Goal: Information Seeking & Learning: Learn about a topic

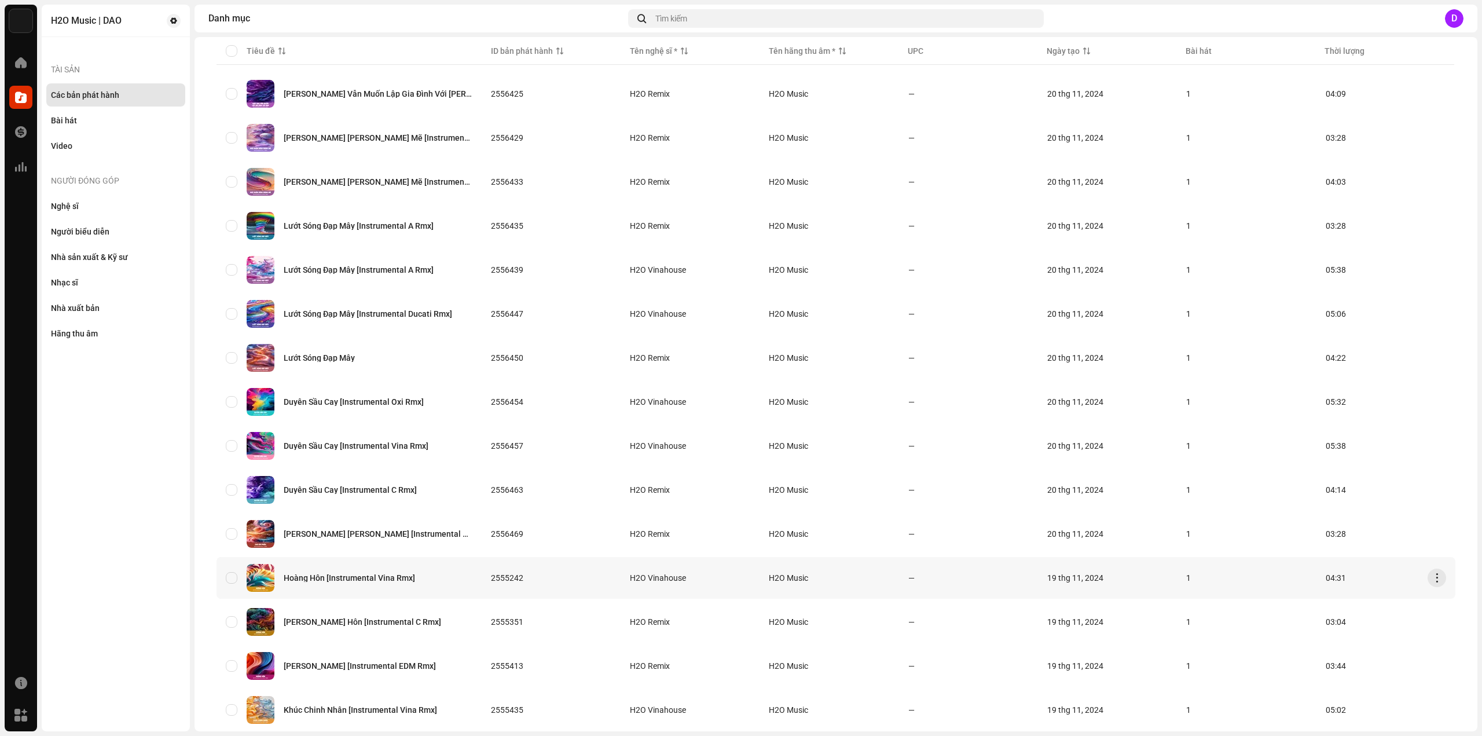
scroll to position [541, 0]
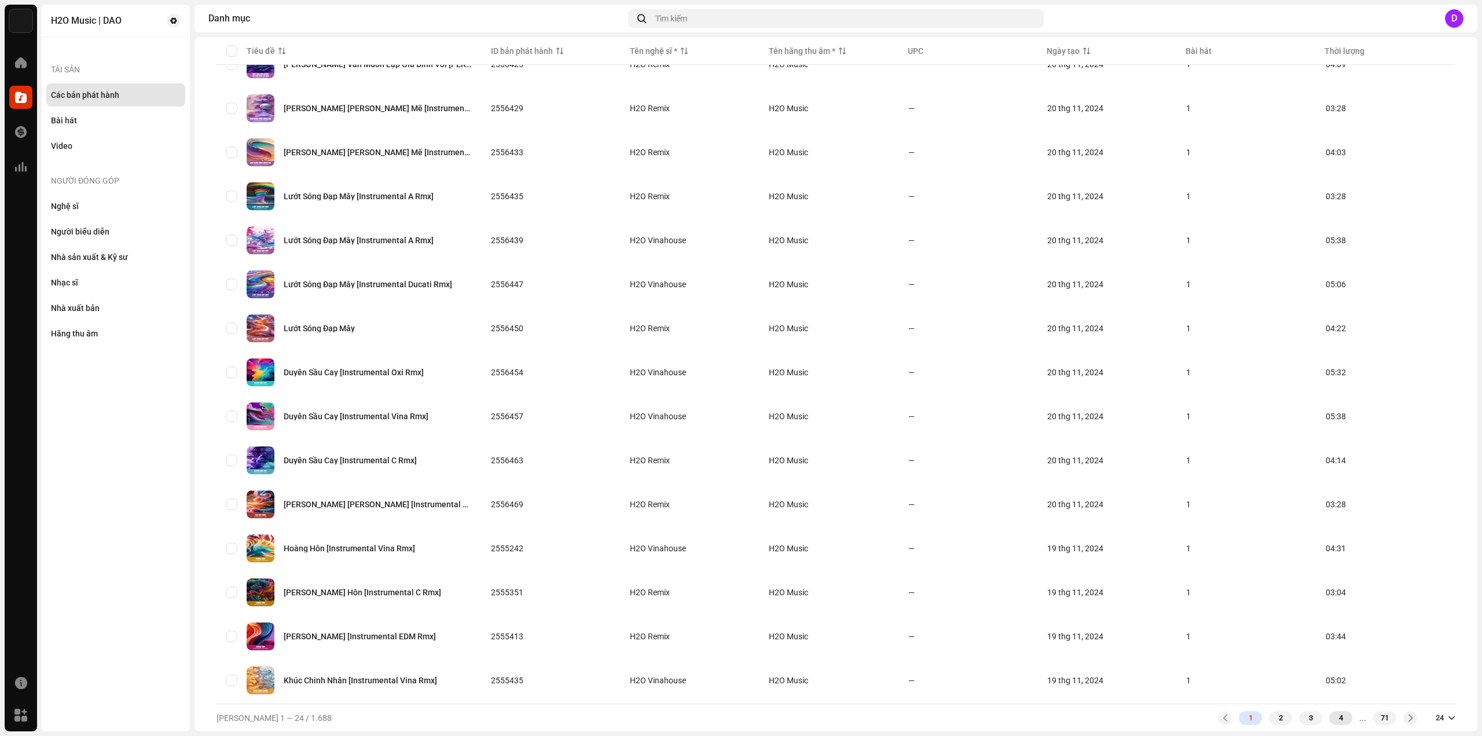
click at [1333, 711] on div "4" at bounding box center [1340, 718] width 23 height 14
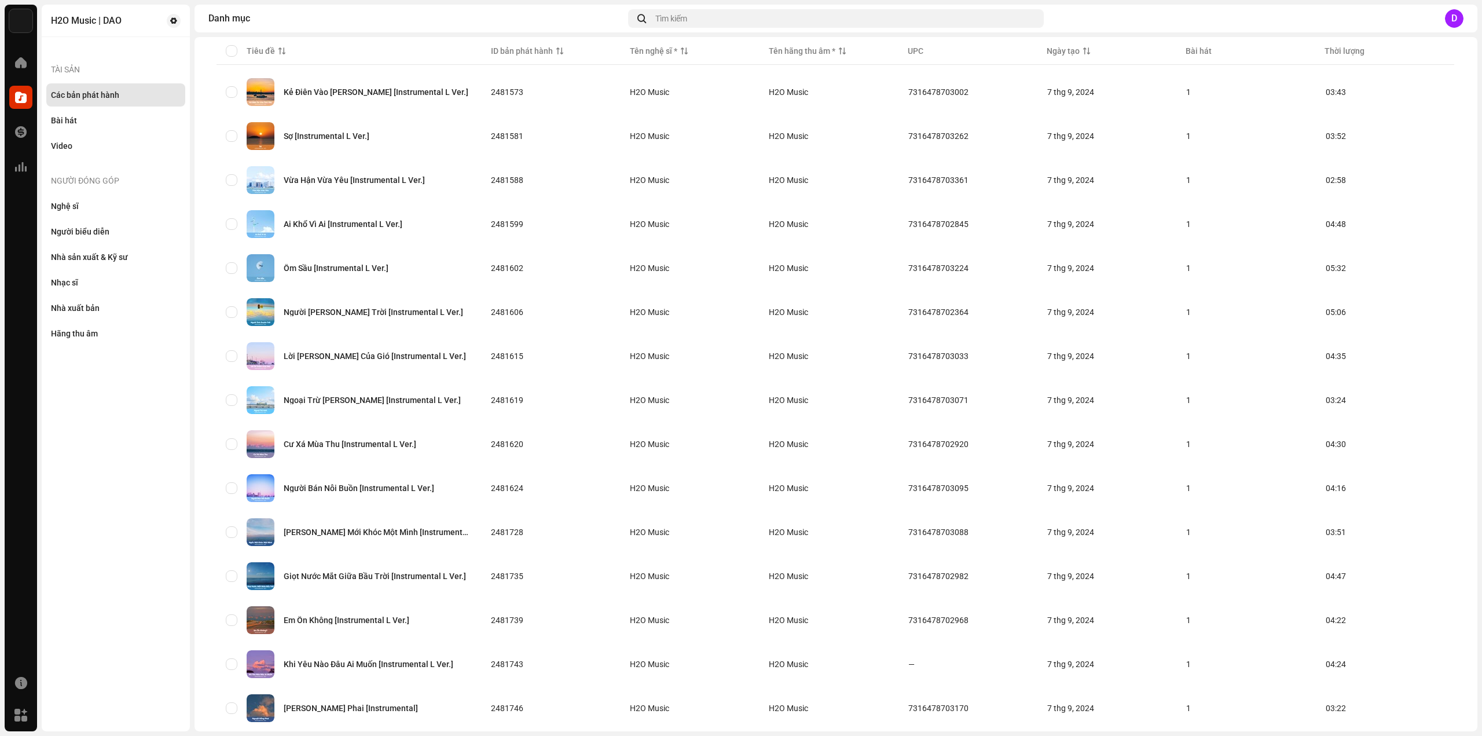
scroll to position [541, 0]
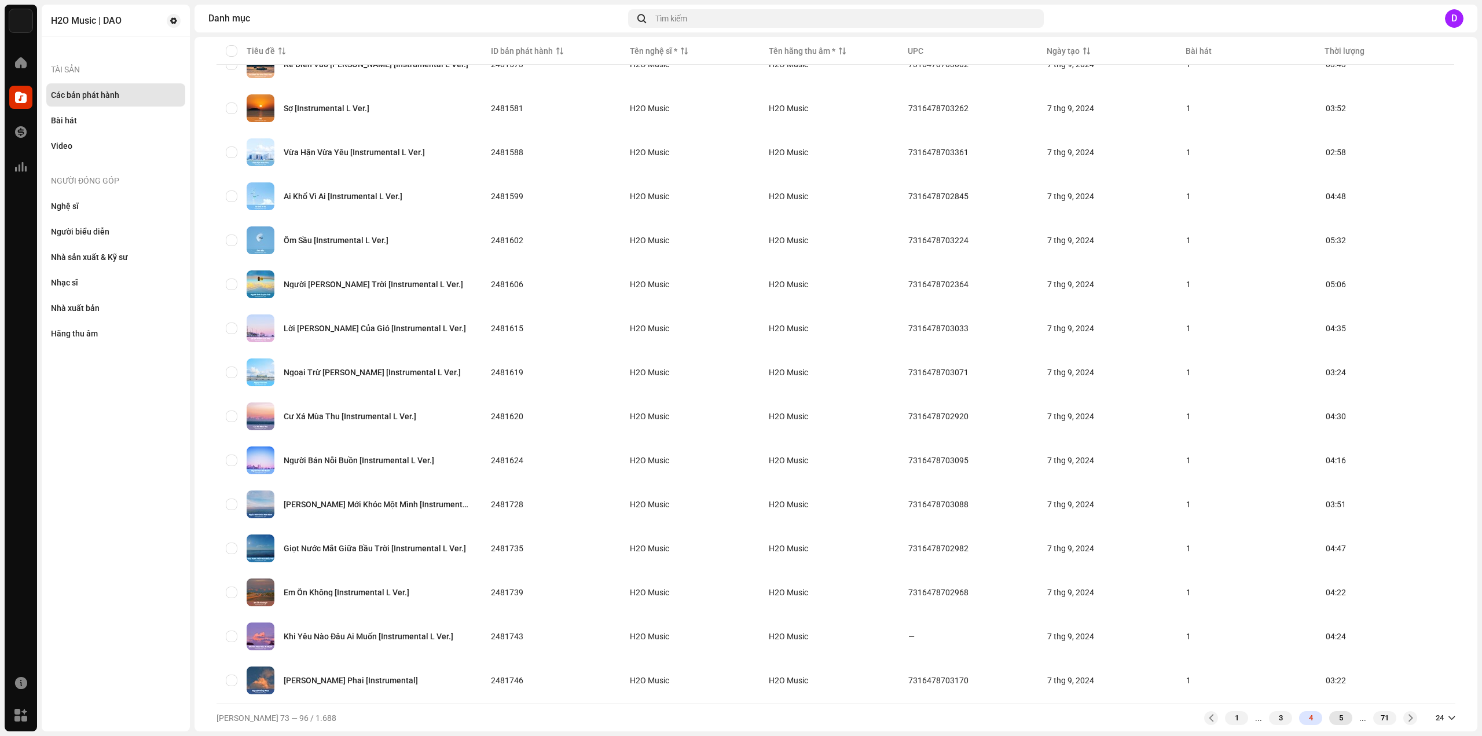
click at [1329, 721] on div "5" at bounding box center [1340, 718] width 23 height 14
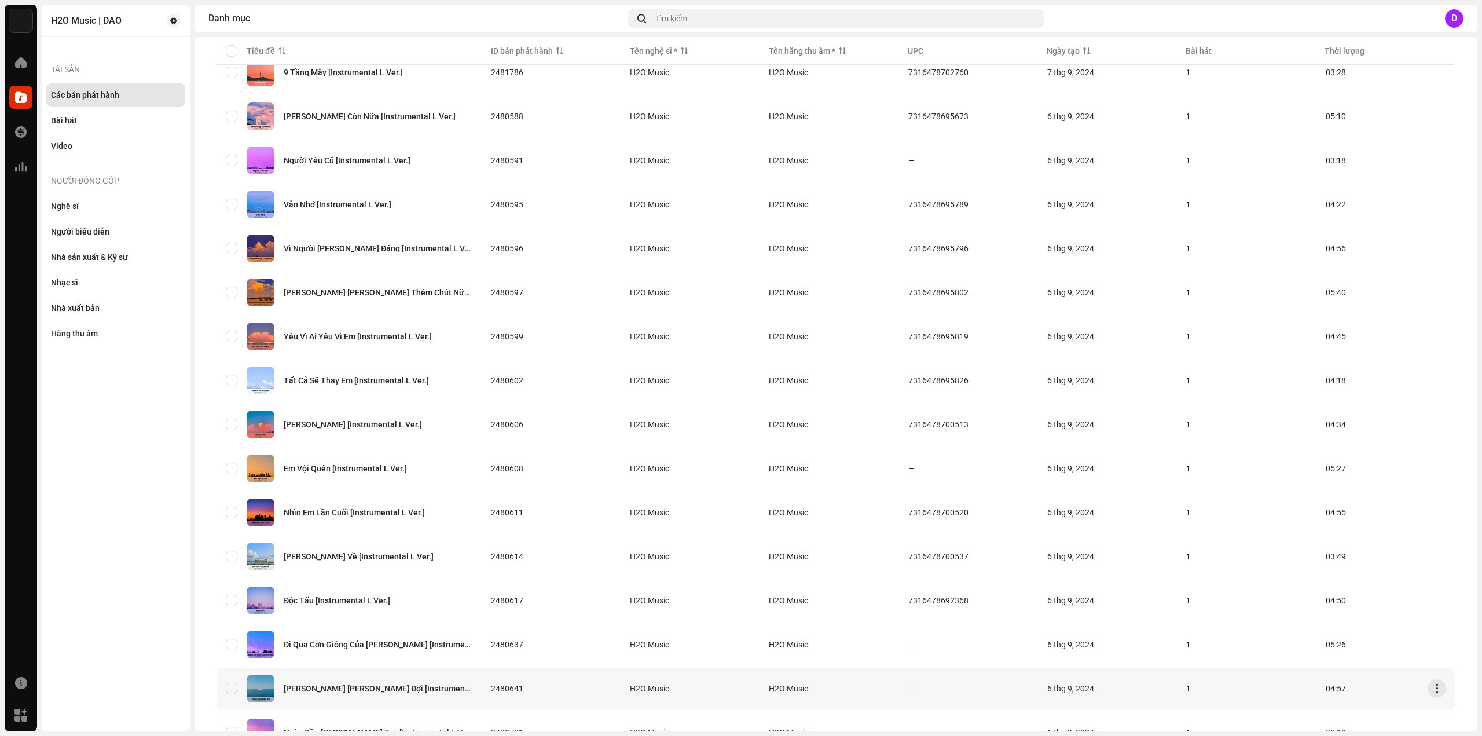
scroll to position [541, 0]
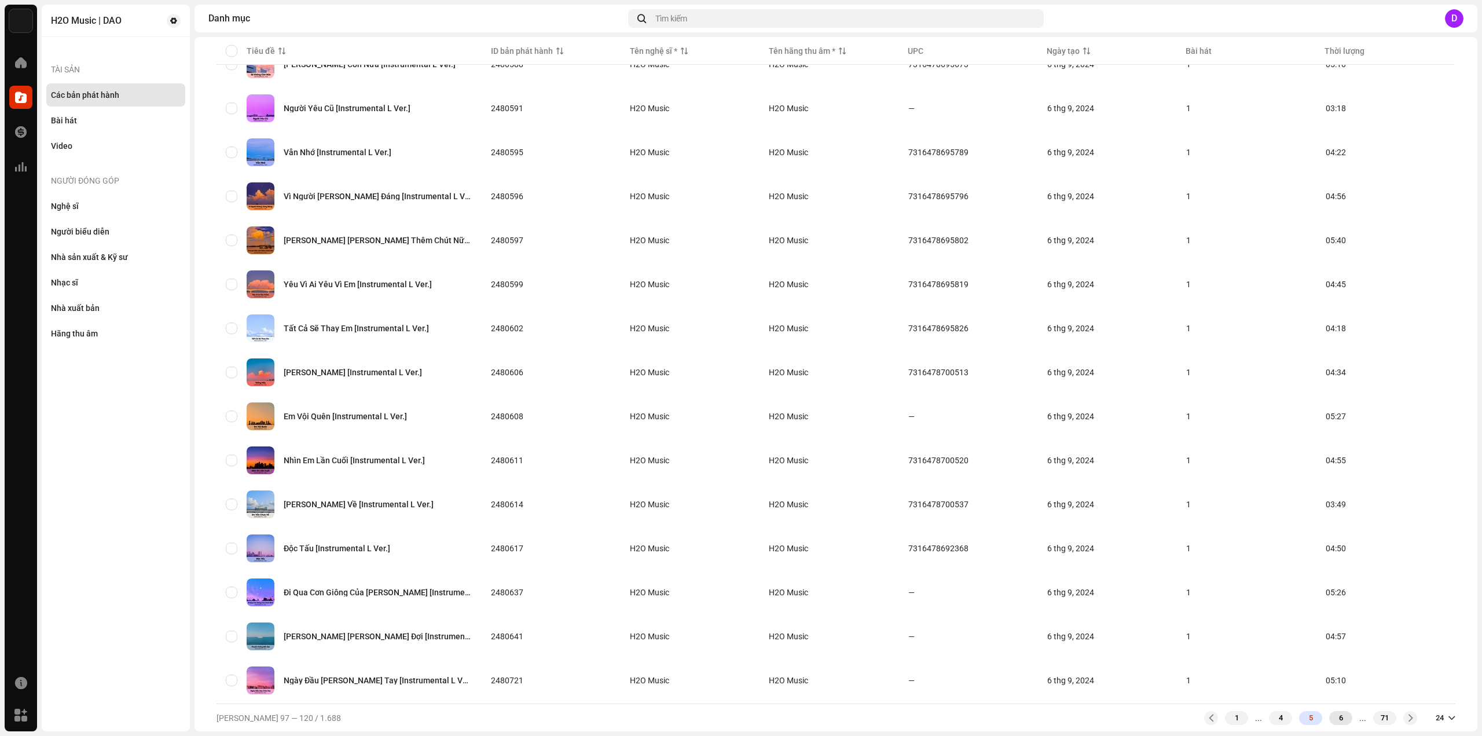
click at [1335, 718] on div "6" at bounding box center [1340, 718] width 23 height 14
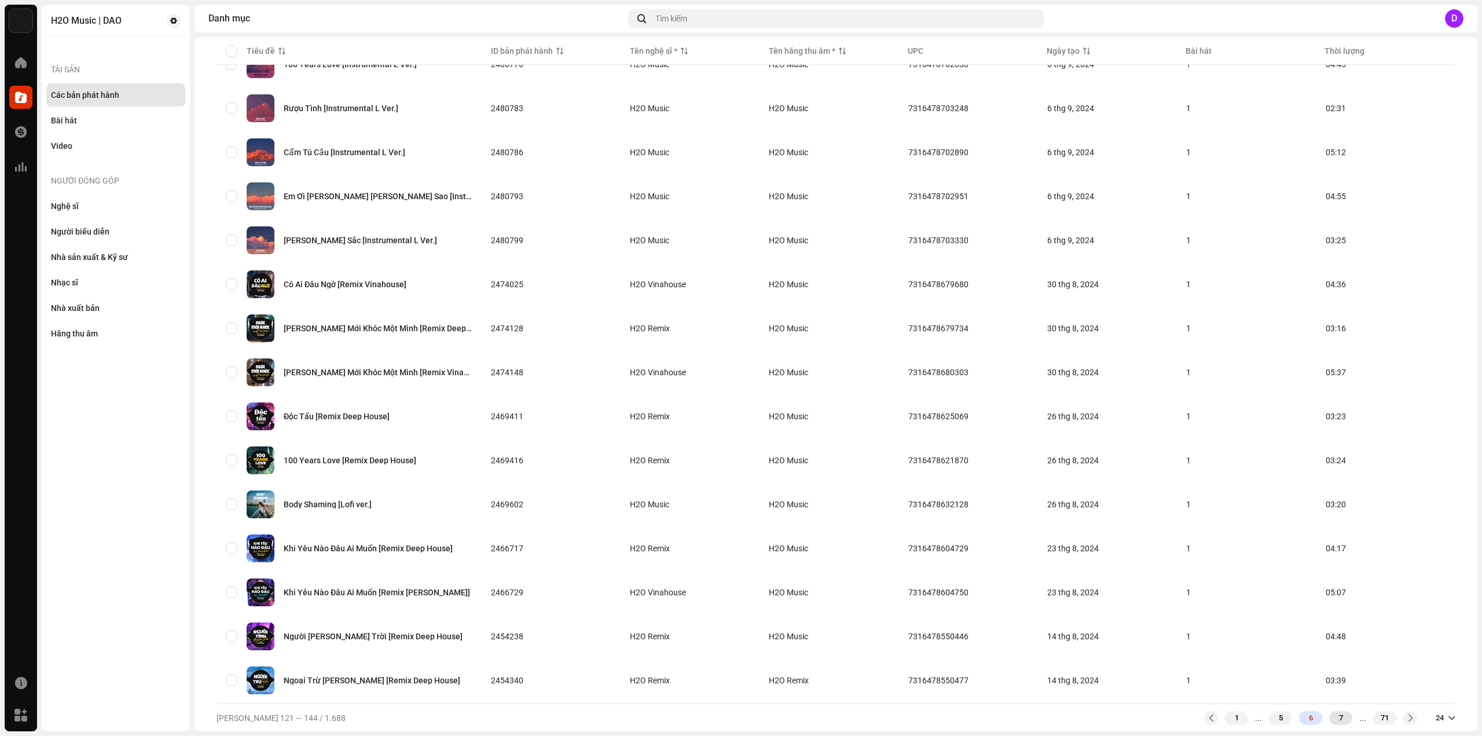
scroll to position [541, 0]
click at [1331, 721] on div "7" at bounding box center [1340, 718] width 23 height 14
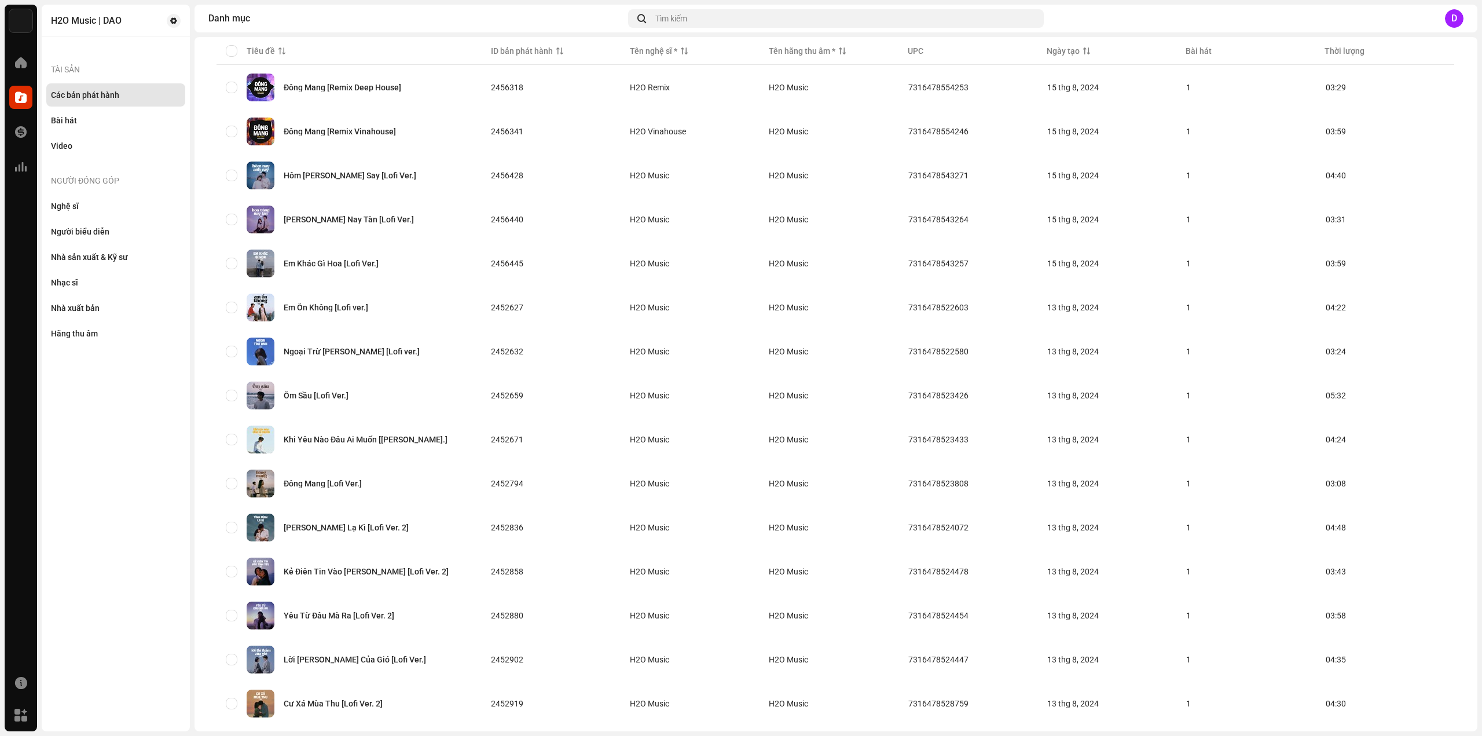
scroll to position [541, 0]
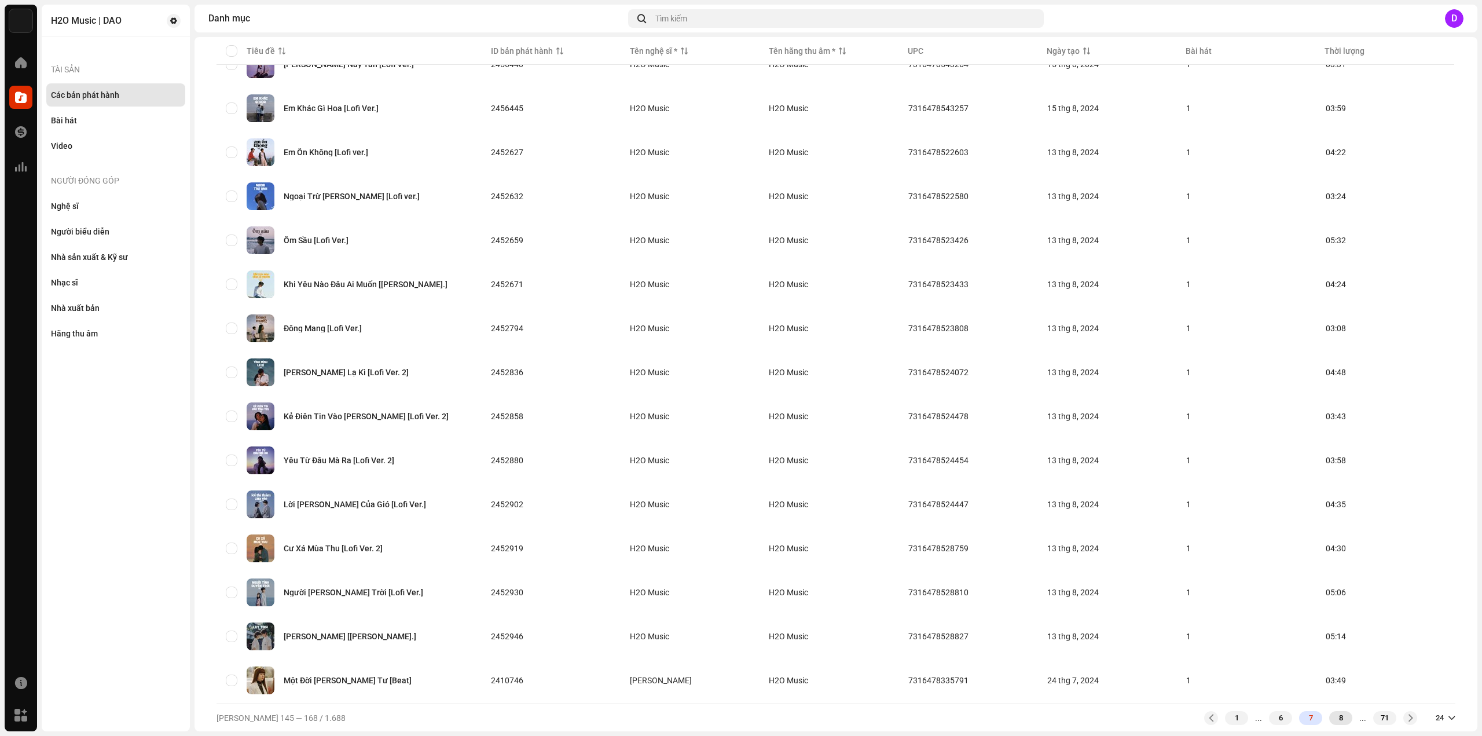
click at [1333, 711] on div "8" at bounding box center [1340, 718] width 23 height 14
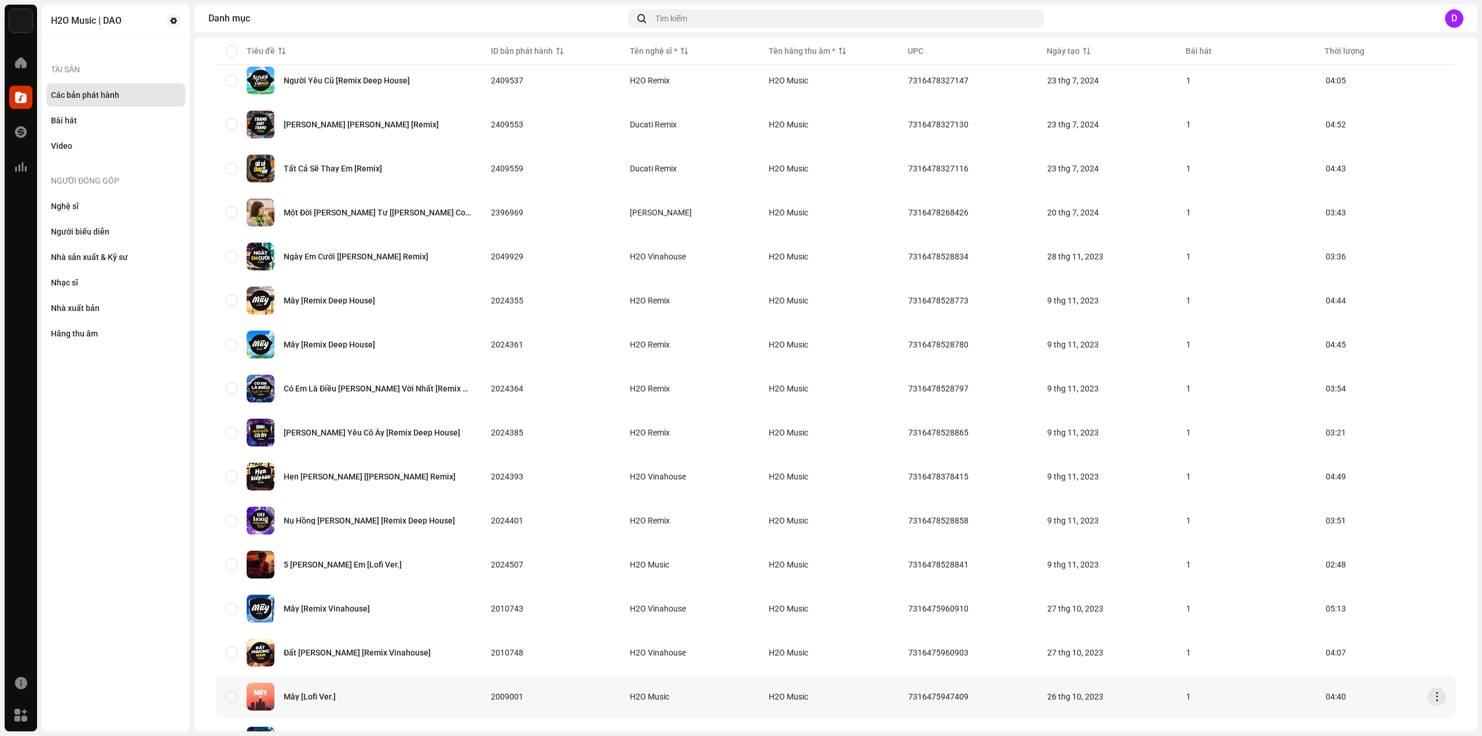
scroll to position [541, 0]
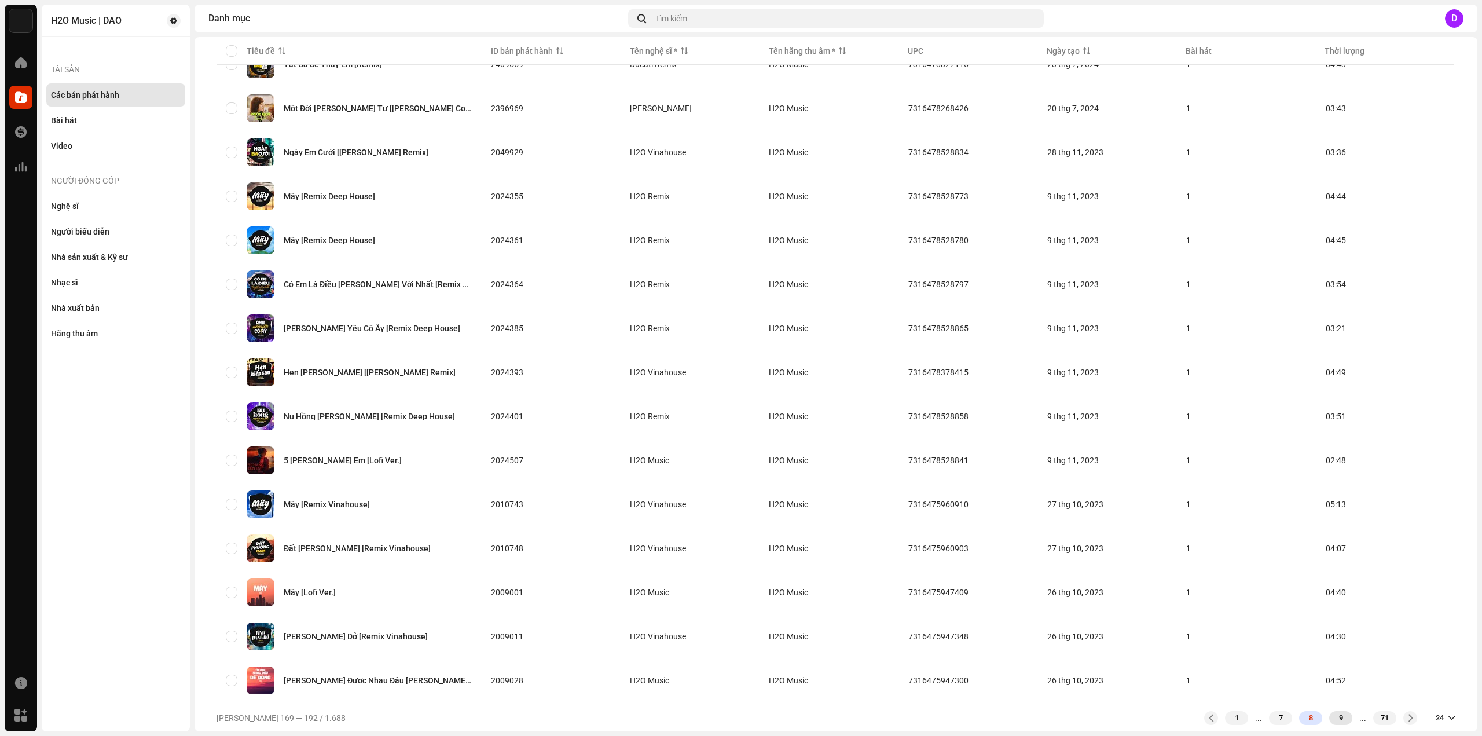
click at [1333, 720] on div "9" at bounding box center [1340, 718] width 23 height 14
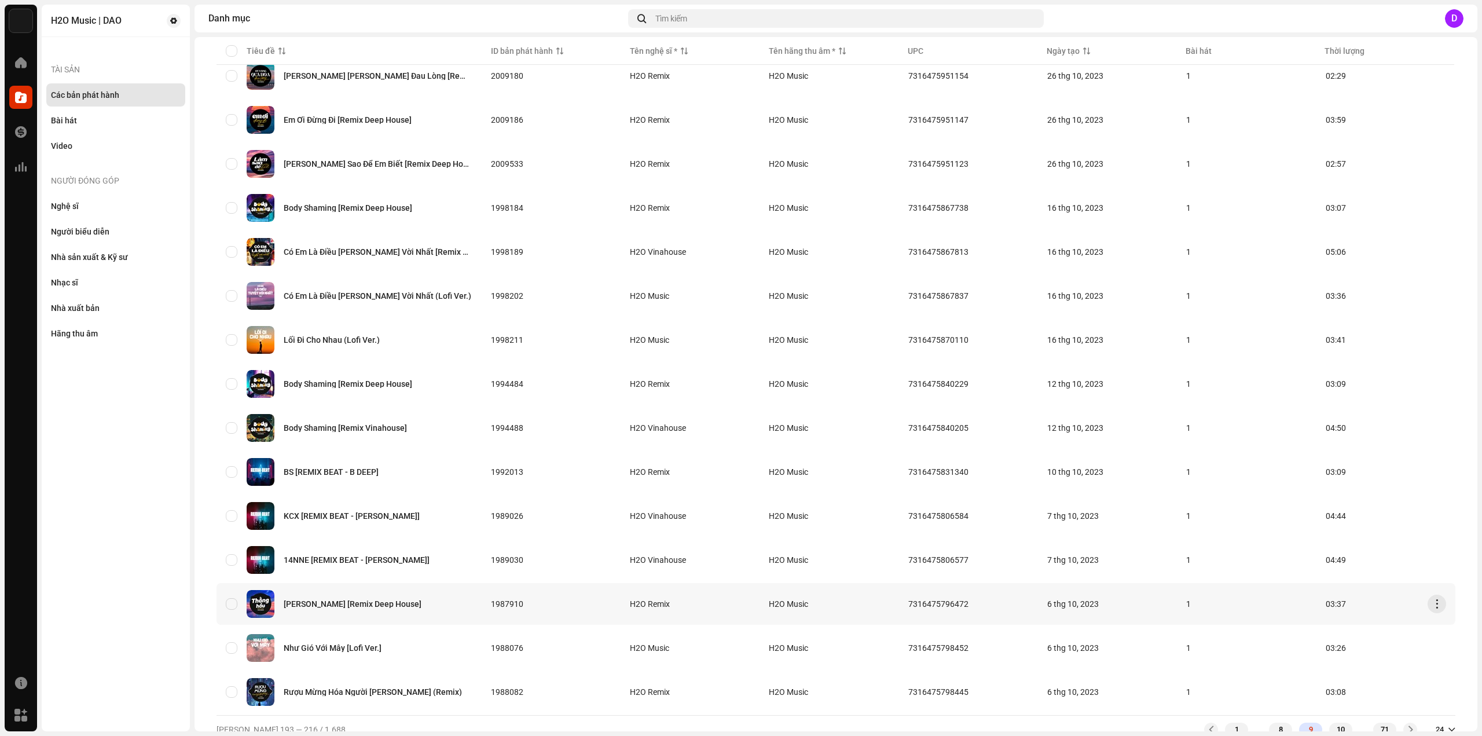
scroll to position [541, 0]
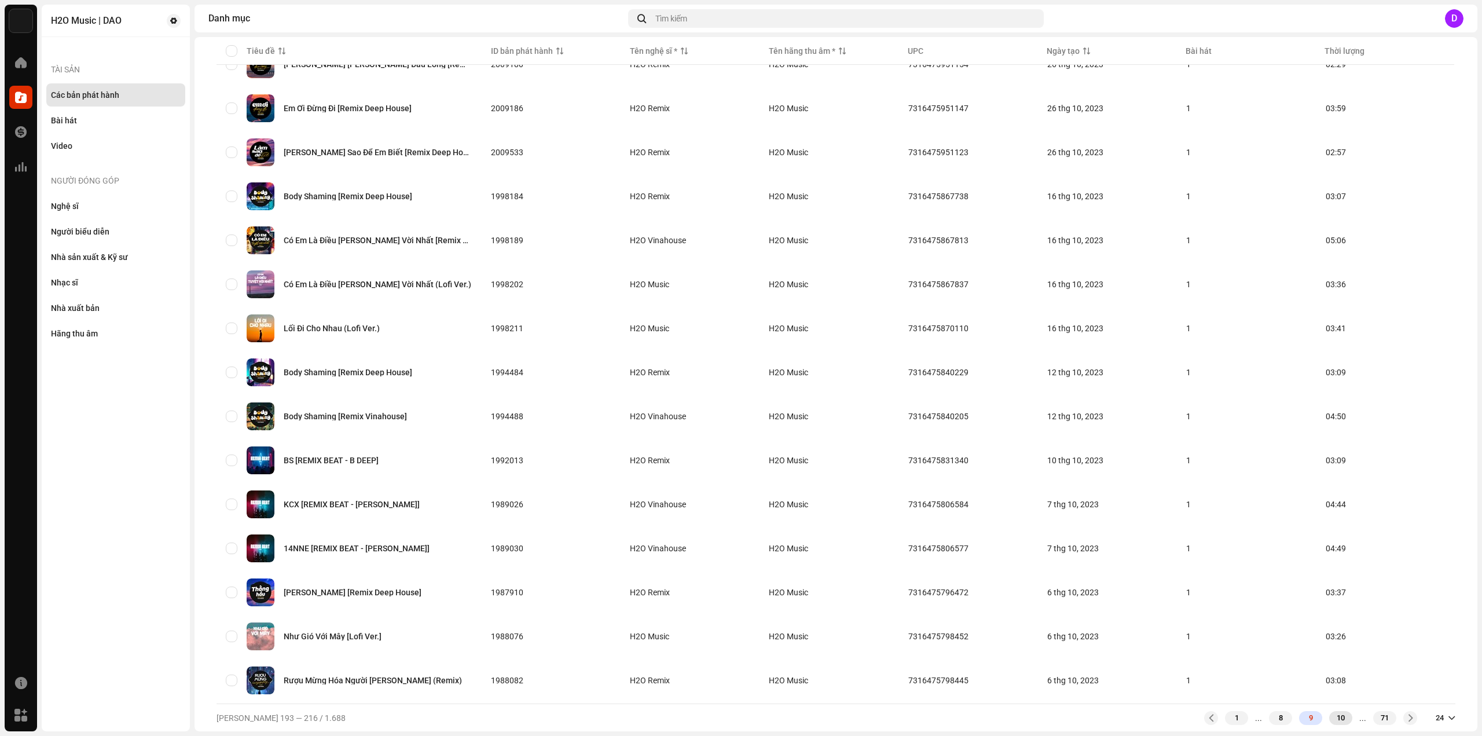
click at [1332, 716] on div "10" at bounding box center [1340, 718] width 23 height 14
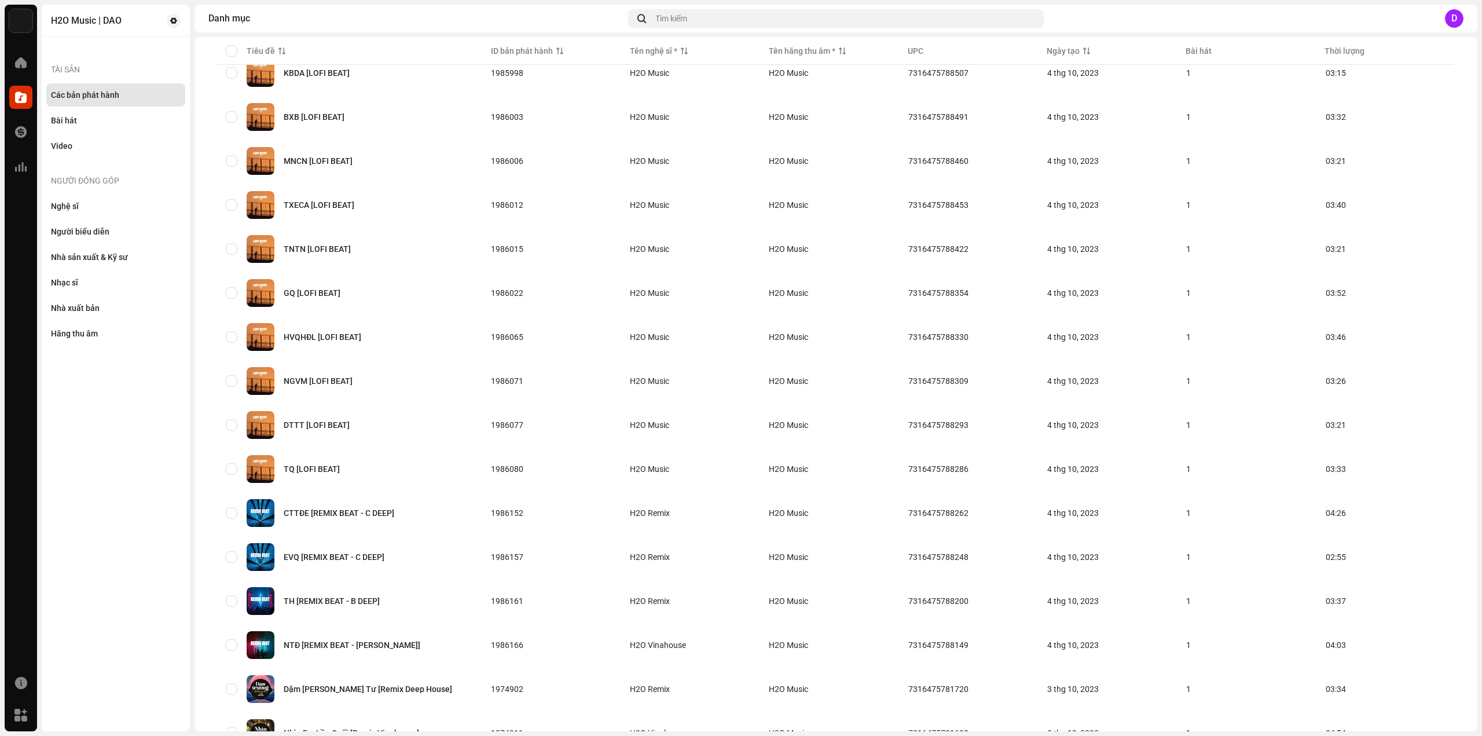
scroll to position [541, 0]
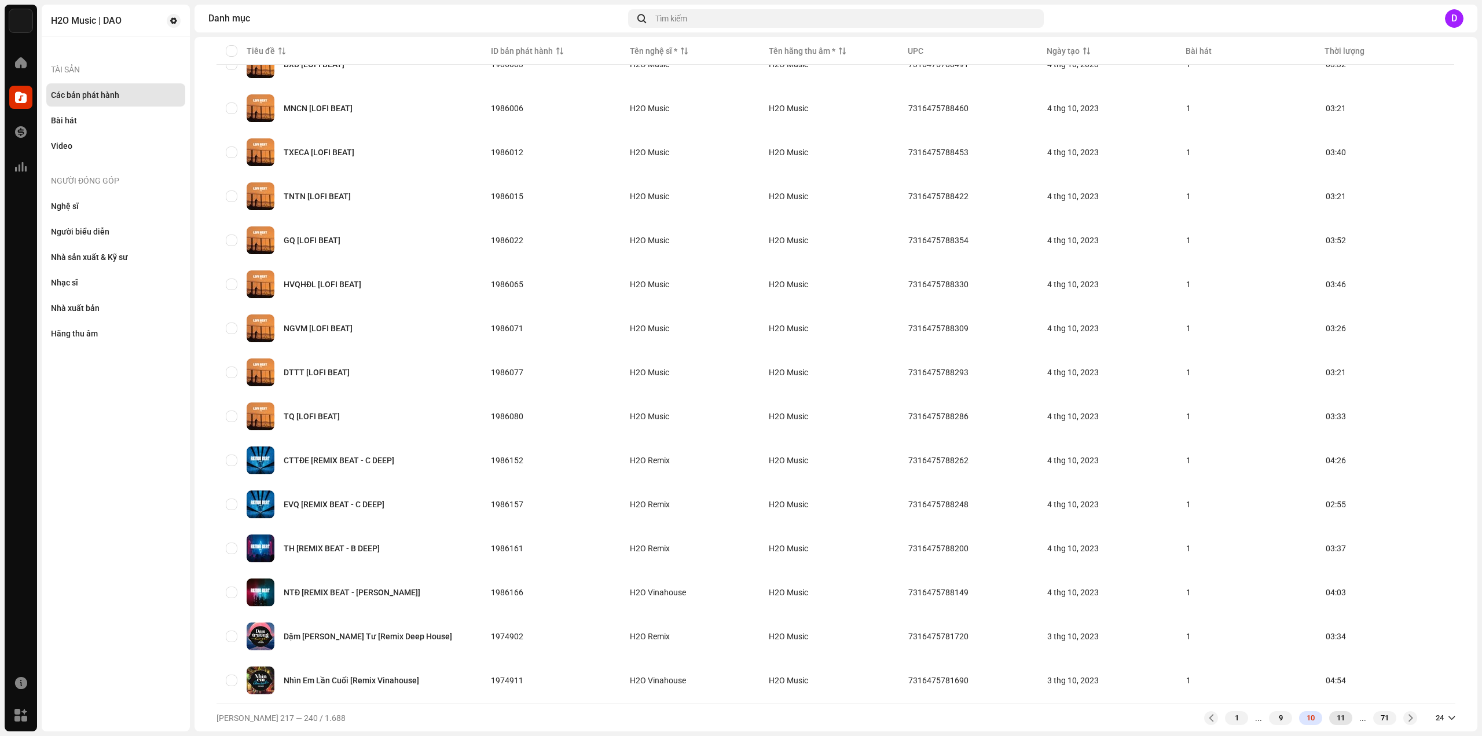
click at [1329, 713] on div "11" at bounding box center [1340, 718] width 23 height 14
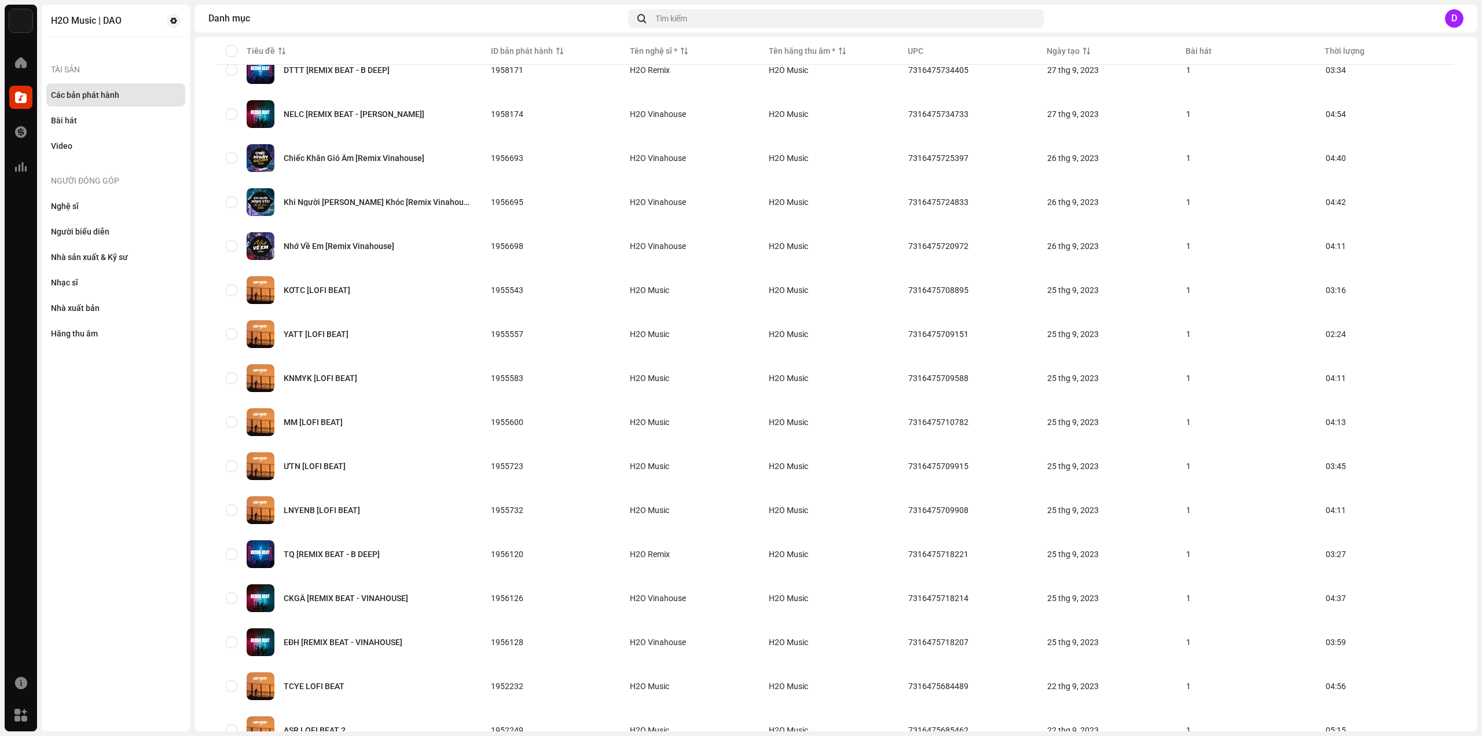
scroll to position [541, 0]
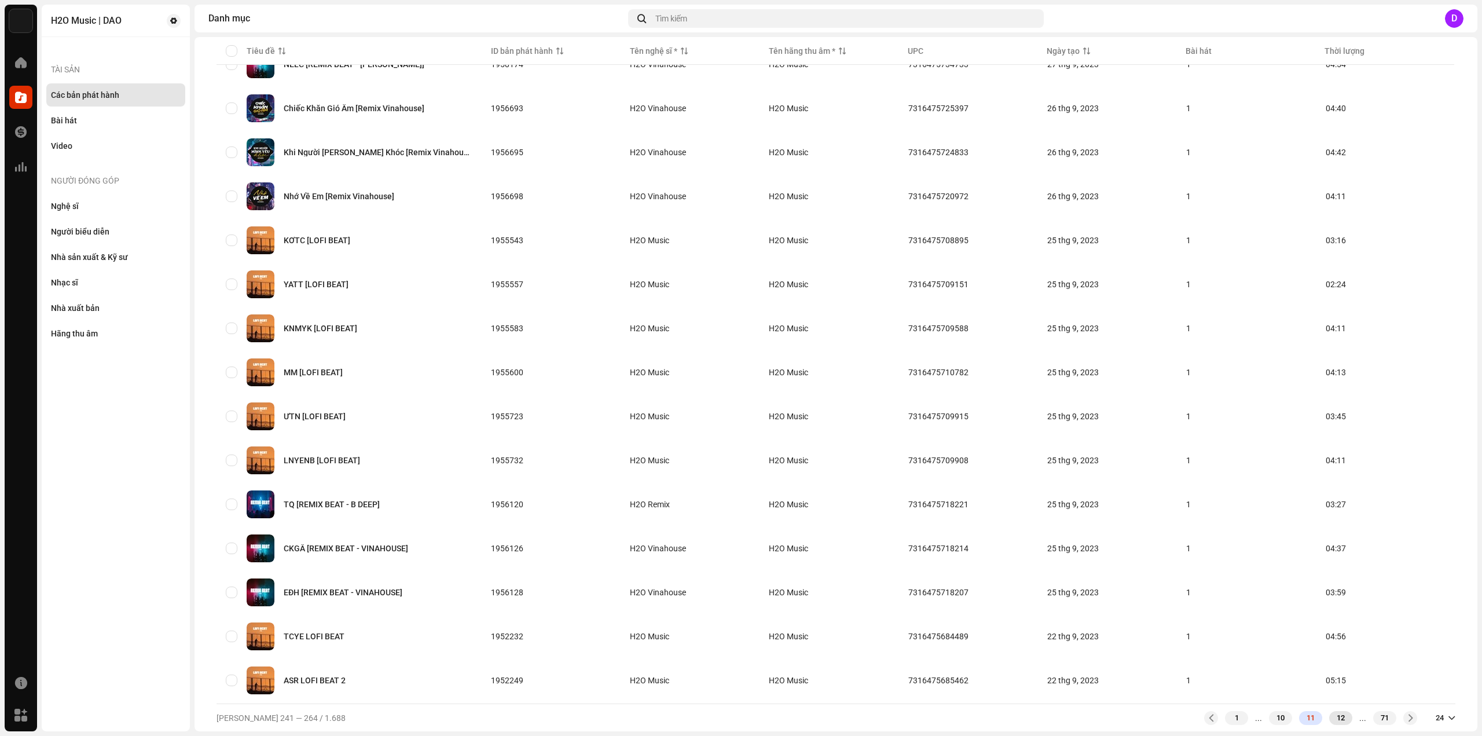
click at [1337, 721] on div "12" at bounding box center [1340, 718] width 23 height 14
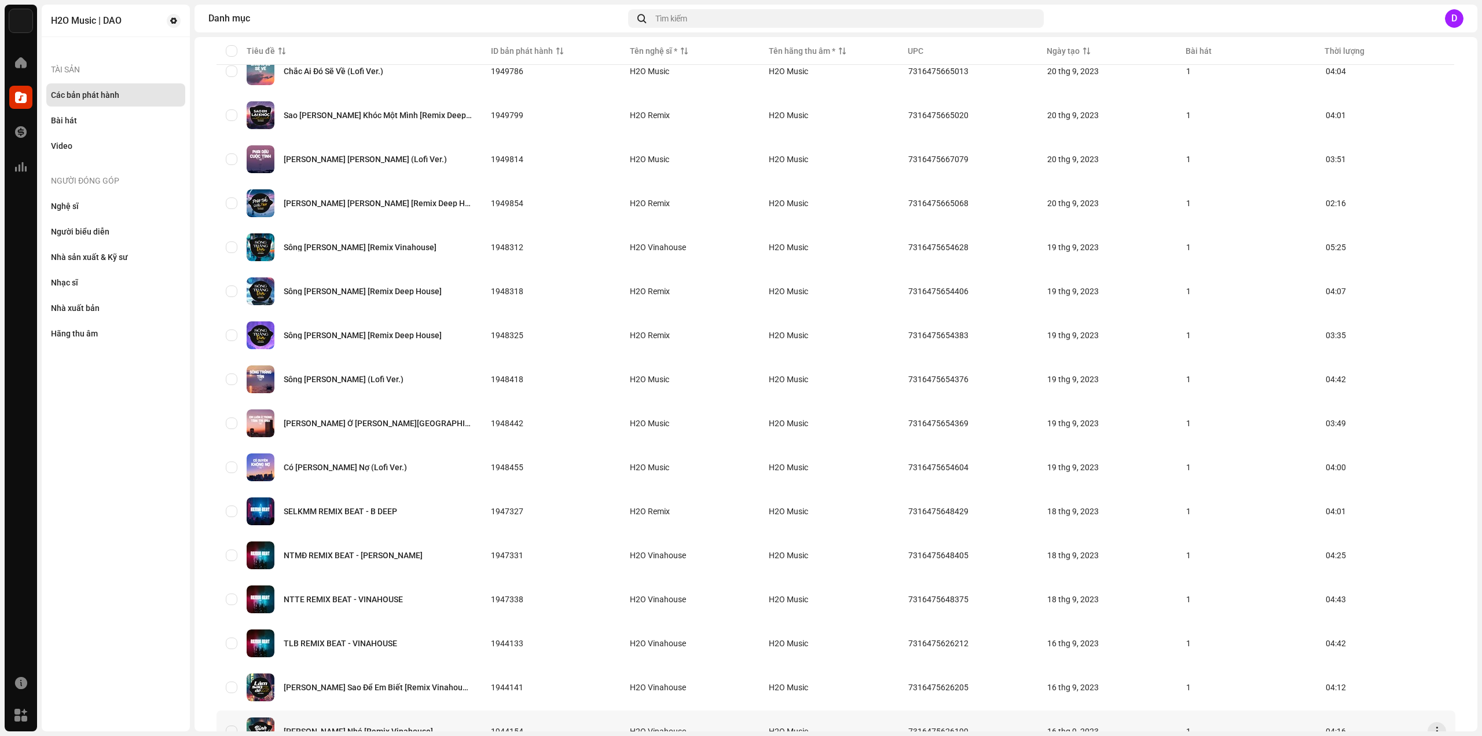
scroll to position [541, 0]
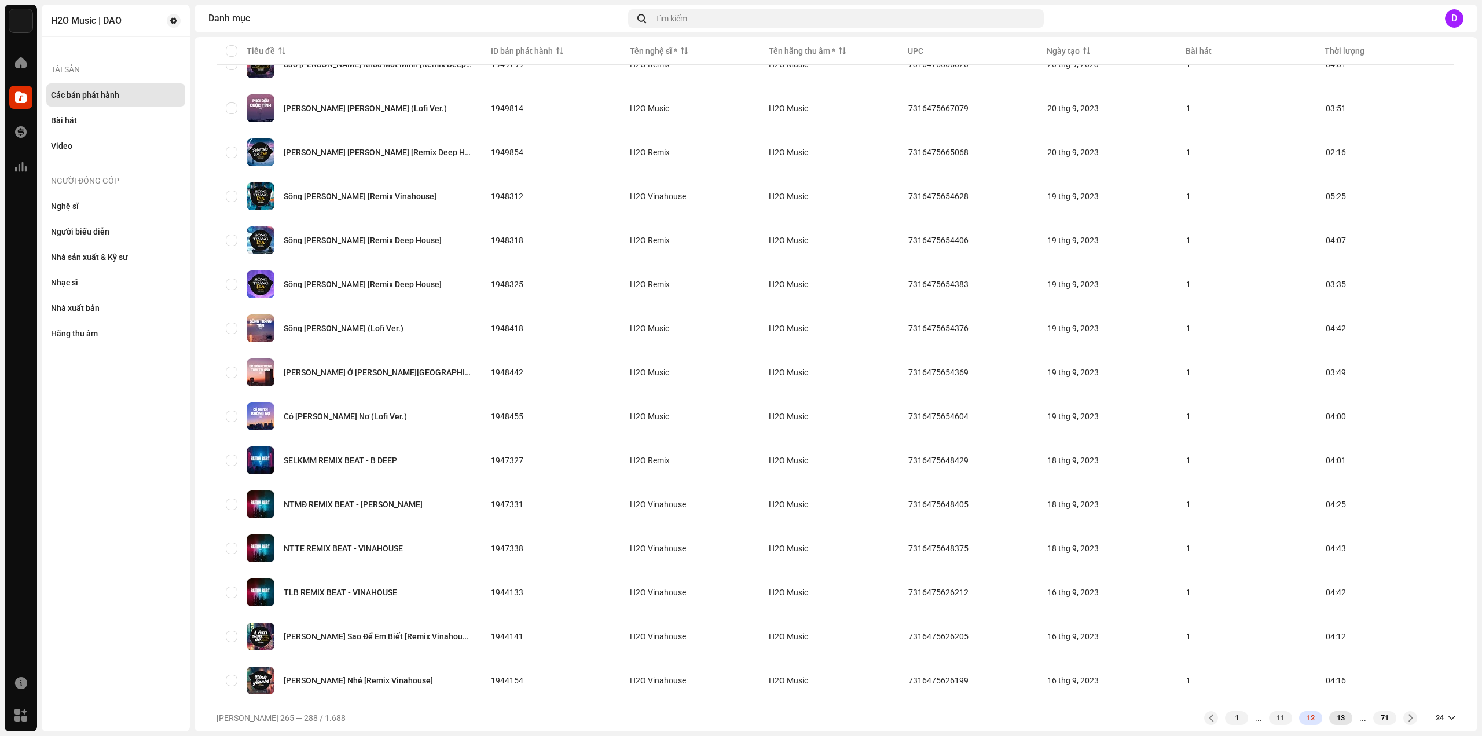
click at [1336, 721] on div "13" at bounding box center [1340, 718] width 23 height 14
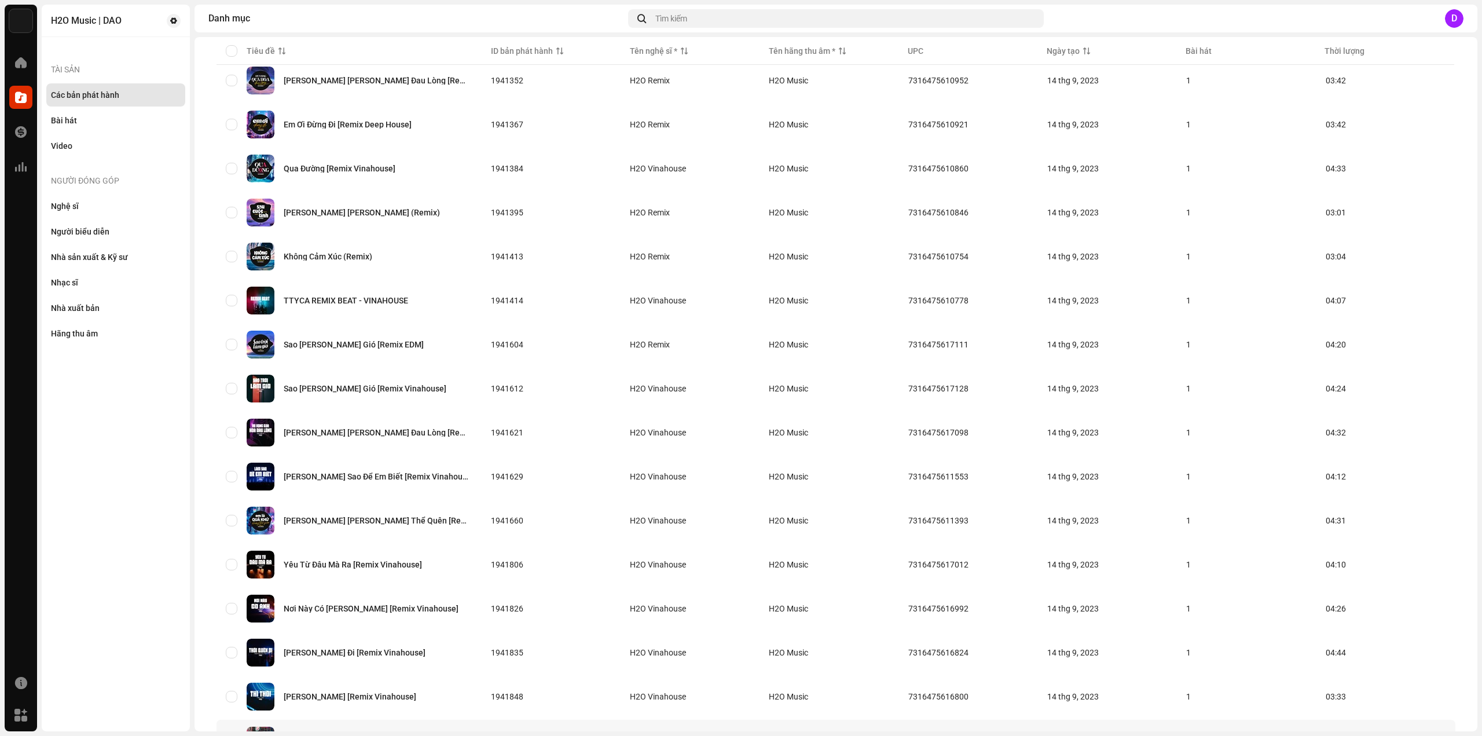
scroll to position [541, 0]
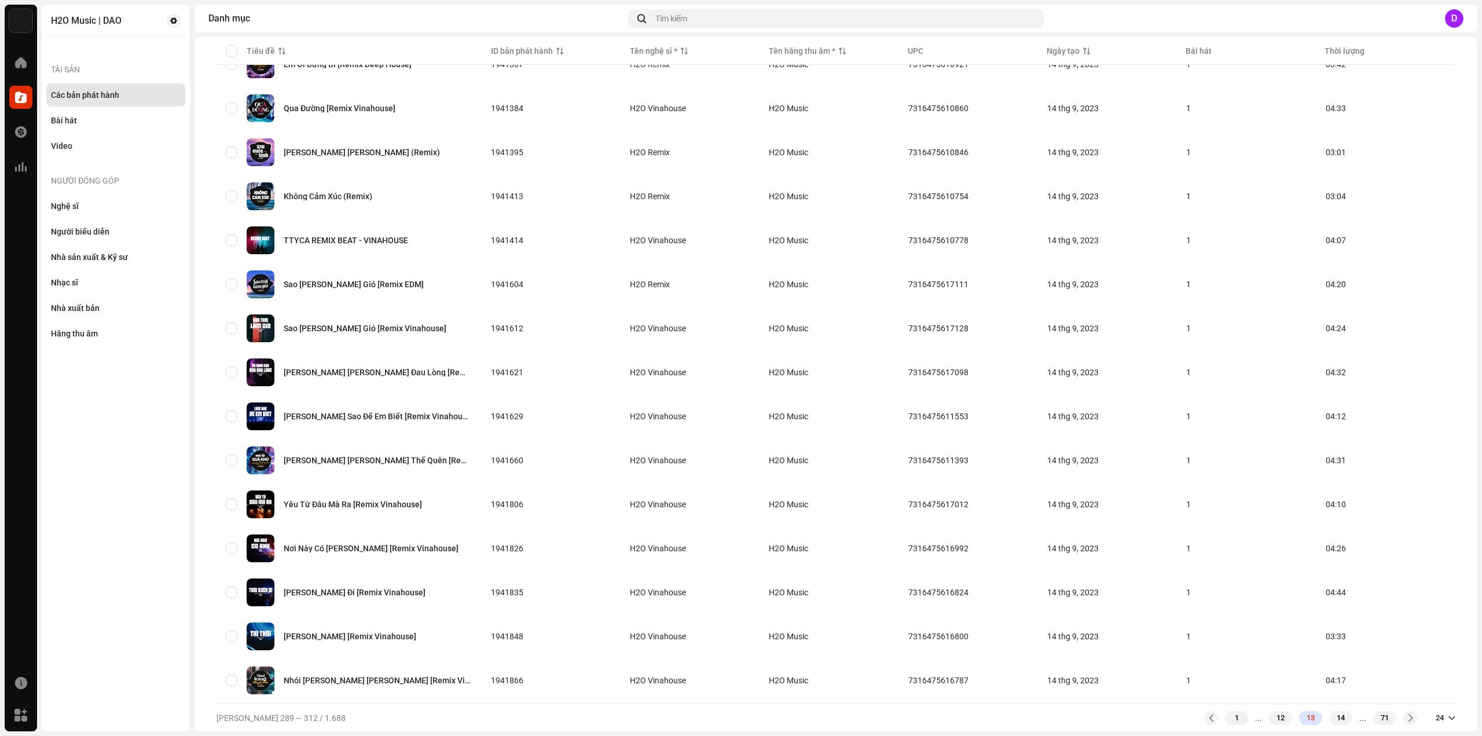
click at [1337, 729] on div "[PERSON_NAME] 289 — 312 / 1.688 1 ... 12 13 14 ... 71 24" at bounding box center [835, 717] width 1239 height 28
click at [1335, 727] on div "[PERSON_NAME] 289 — 312 / 1.688 1 ... 12 13 14 ... 71 24" at bounding box center [835, 717] width 1239 height 28
click at [1333, 721] on div "14" at bounding box center [1340, 718] width 23 height 14
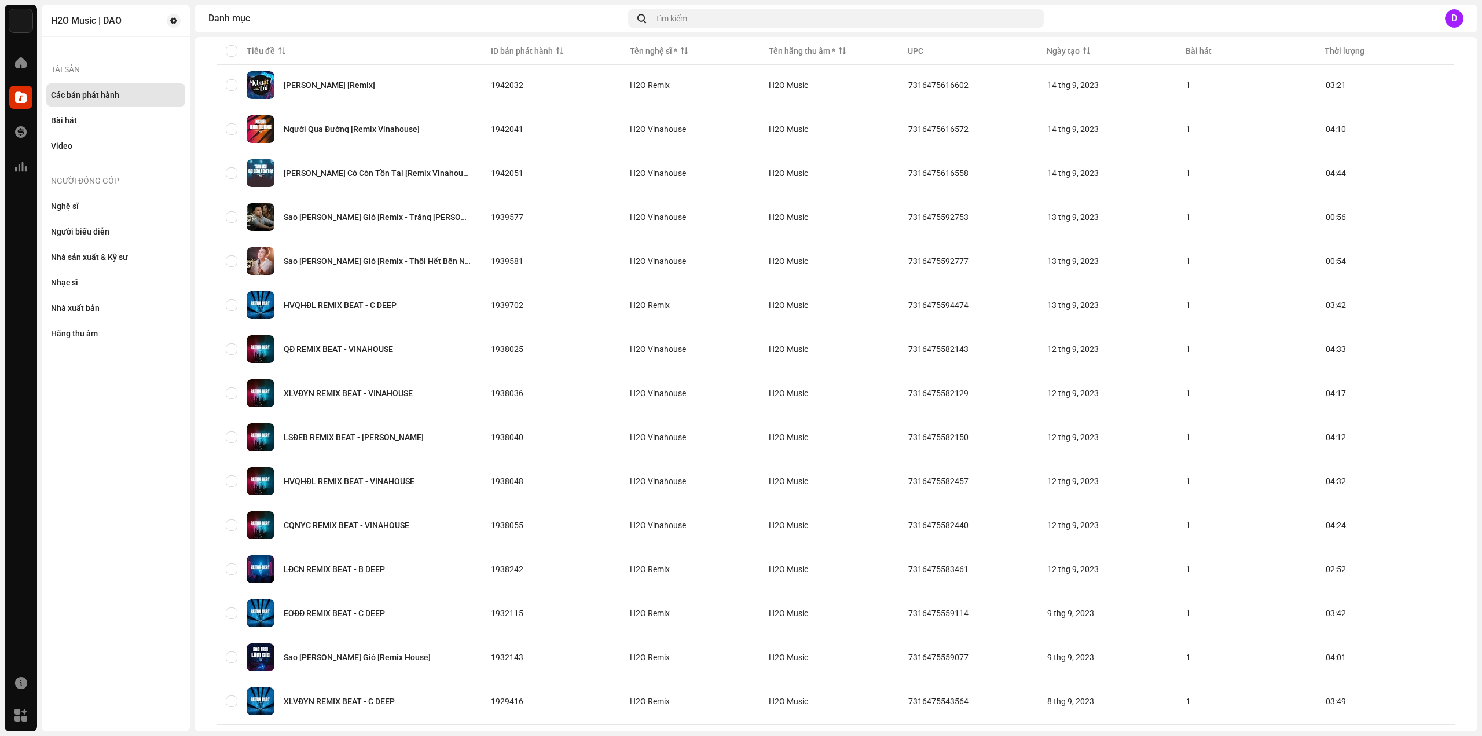
scroll to position [541, 0]
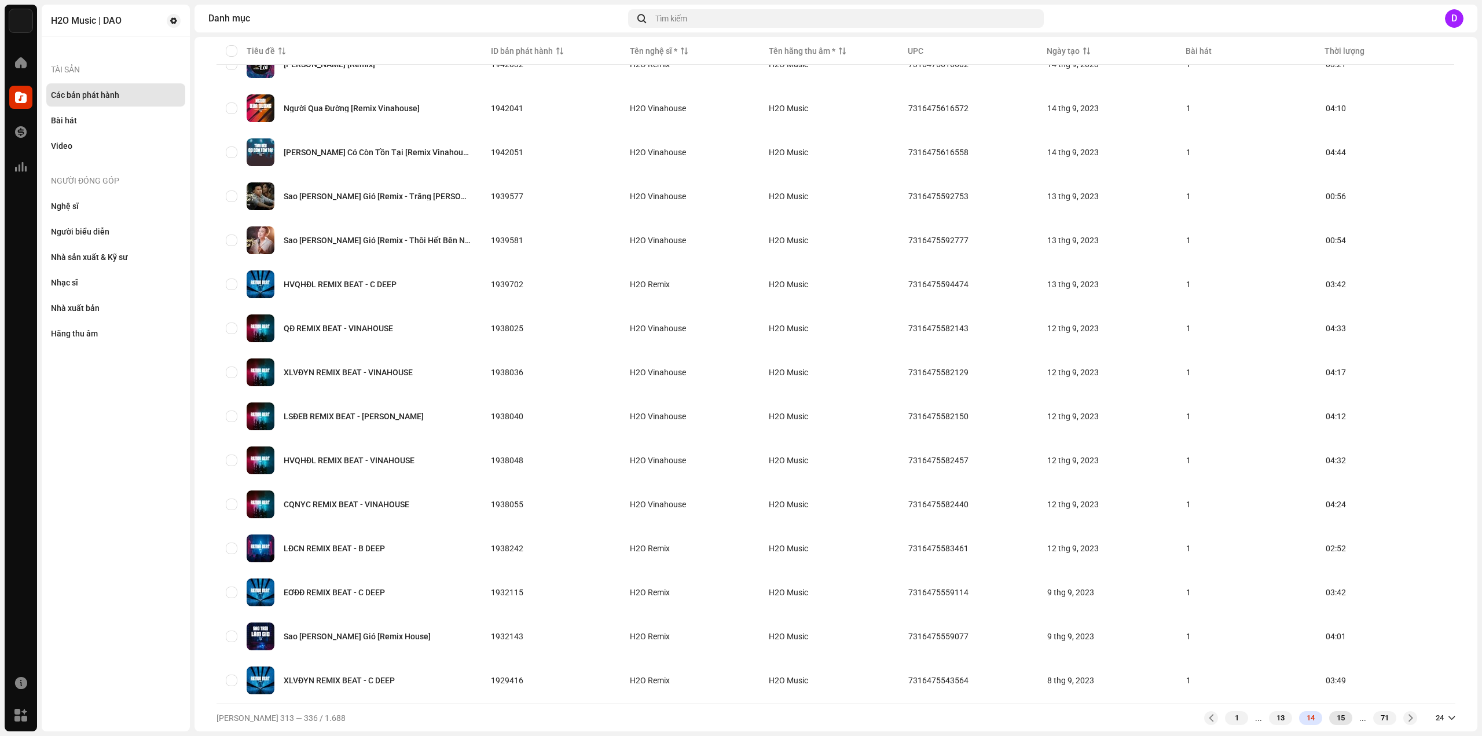
click at [1341, 713] on div "15" at bounding box center [1340, 718] width 23 height 14
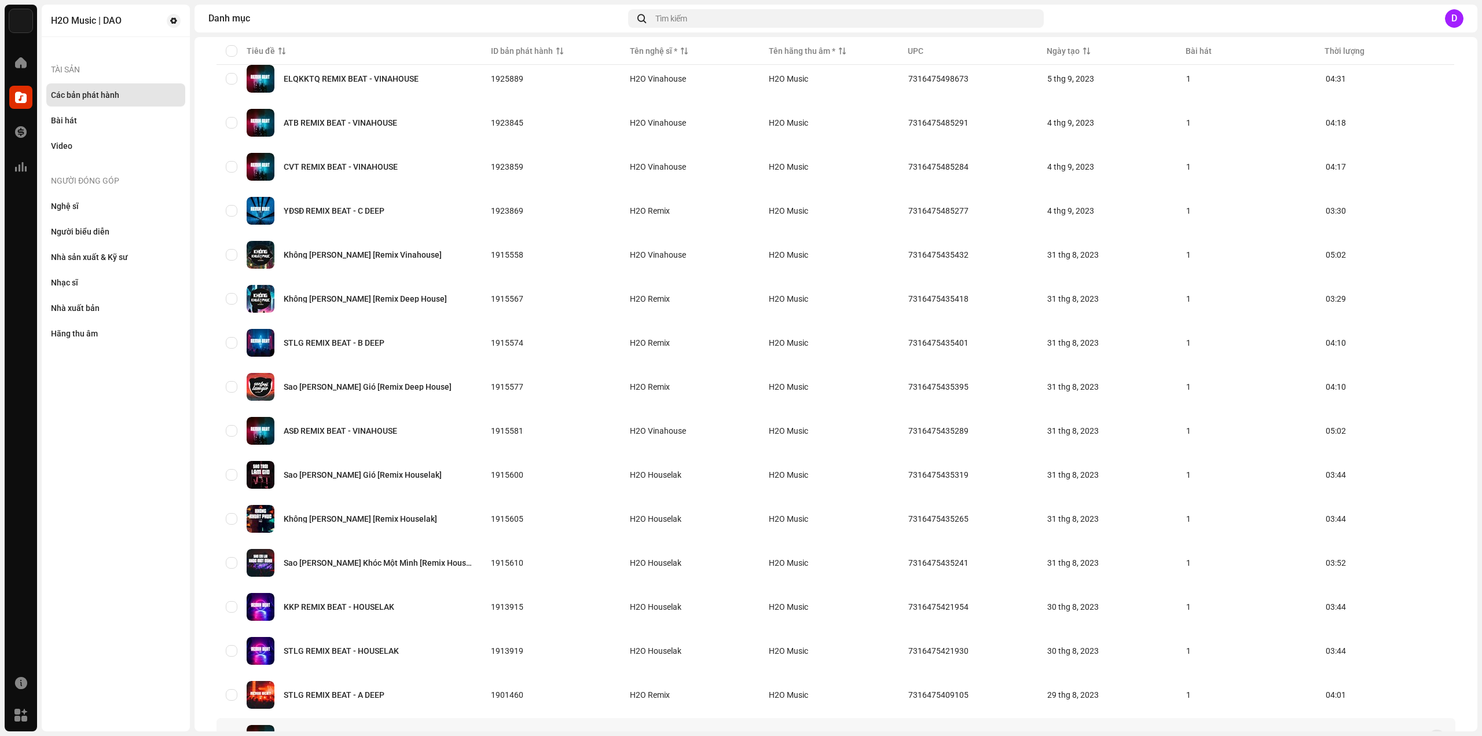
scroll to position [541, 0]
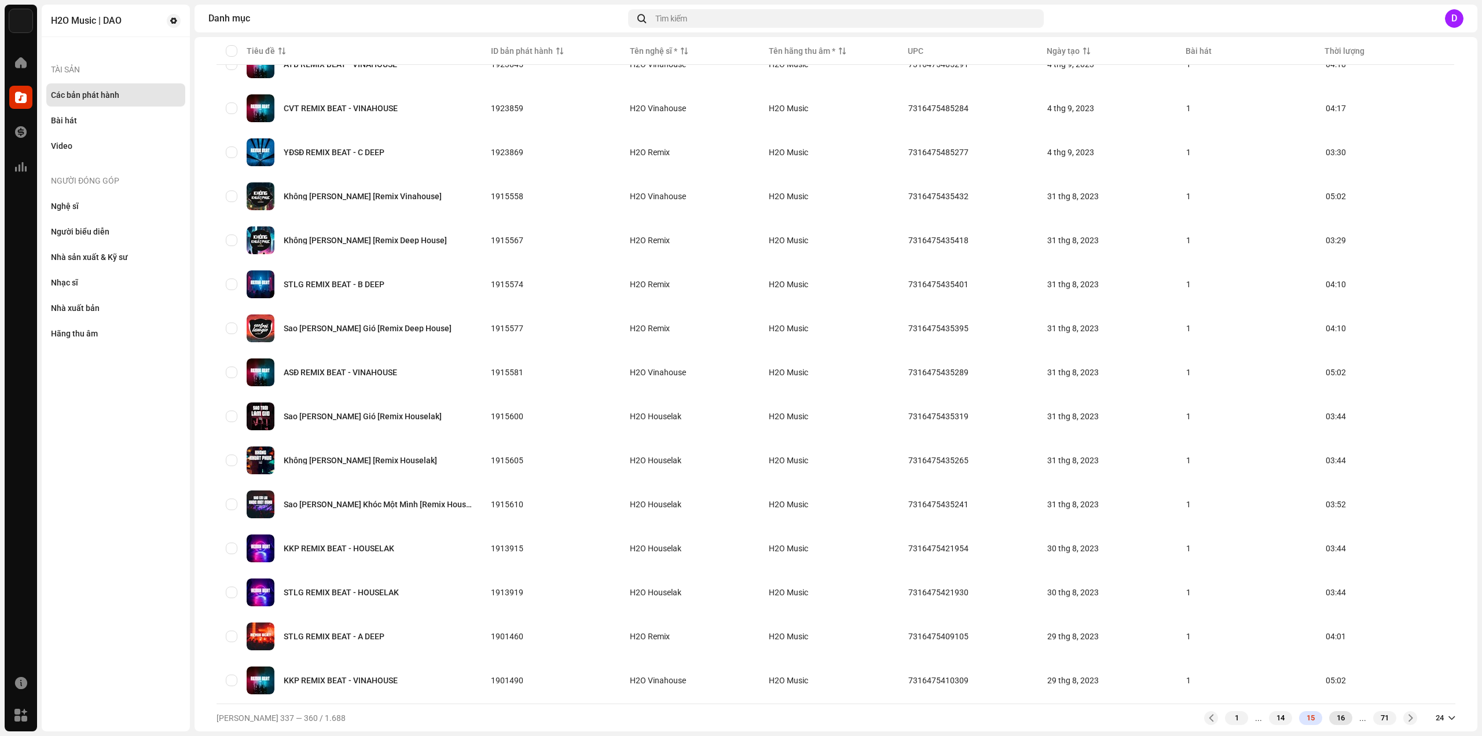
click at [1332, 722] on div "16" at bounding box center [1340, 718] width 23 height 14
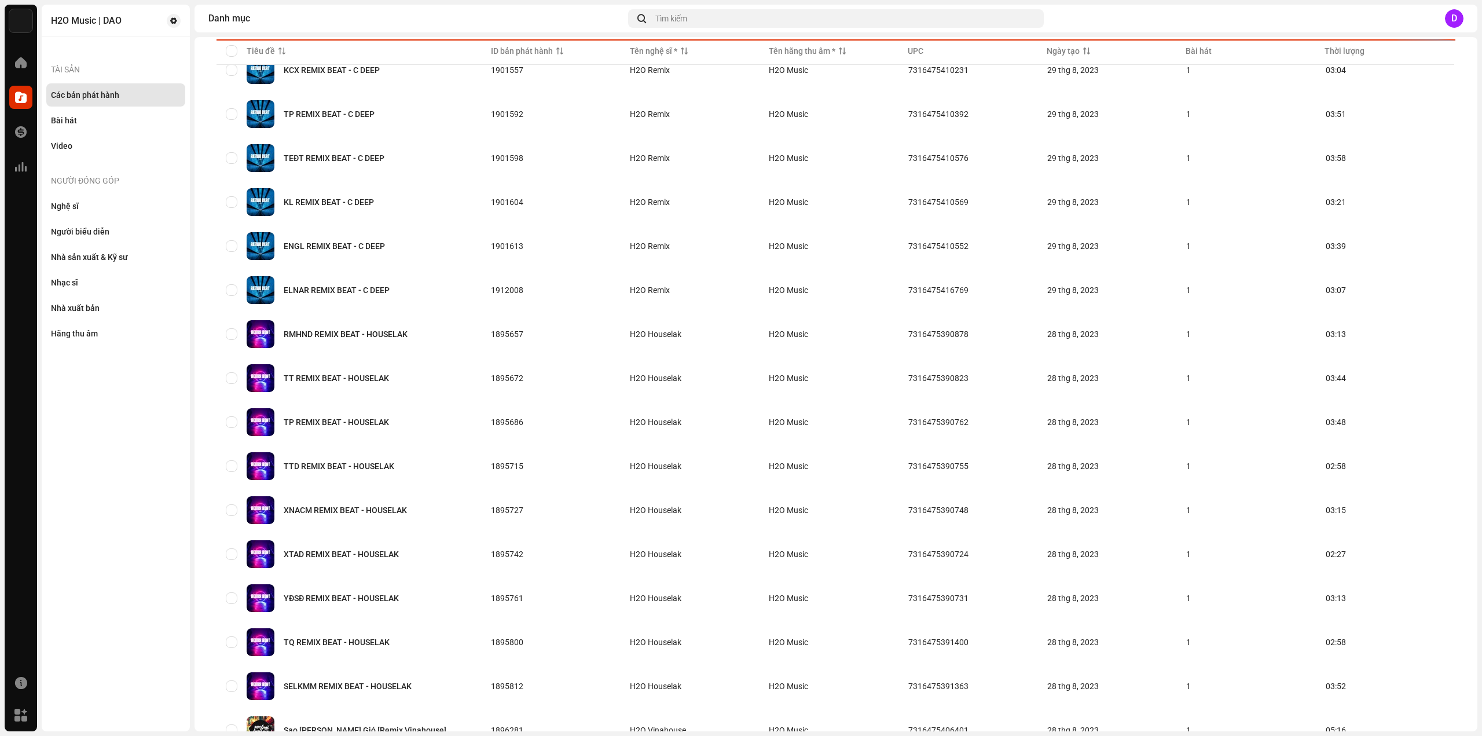
click at [1331, 719] on tbody "KKP REMIX BEAT - B DEEP 1901516 H2O Remix H2O Music 7316475410293 29 thg 8, 202…" at bounding box center [835, 472] width 1239 height 1083
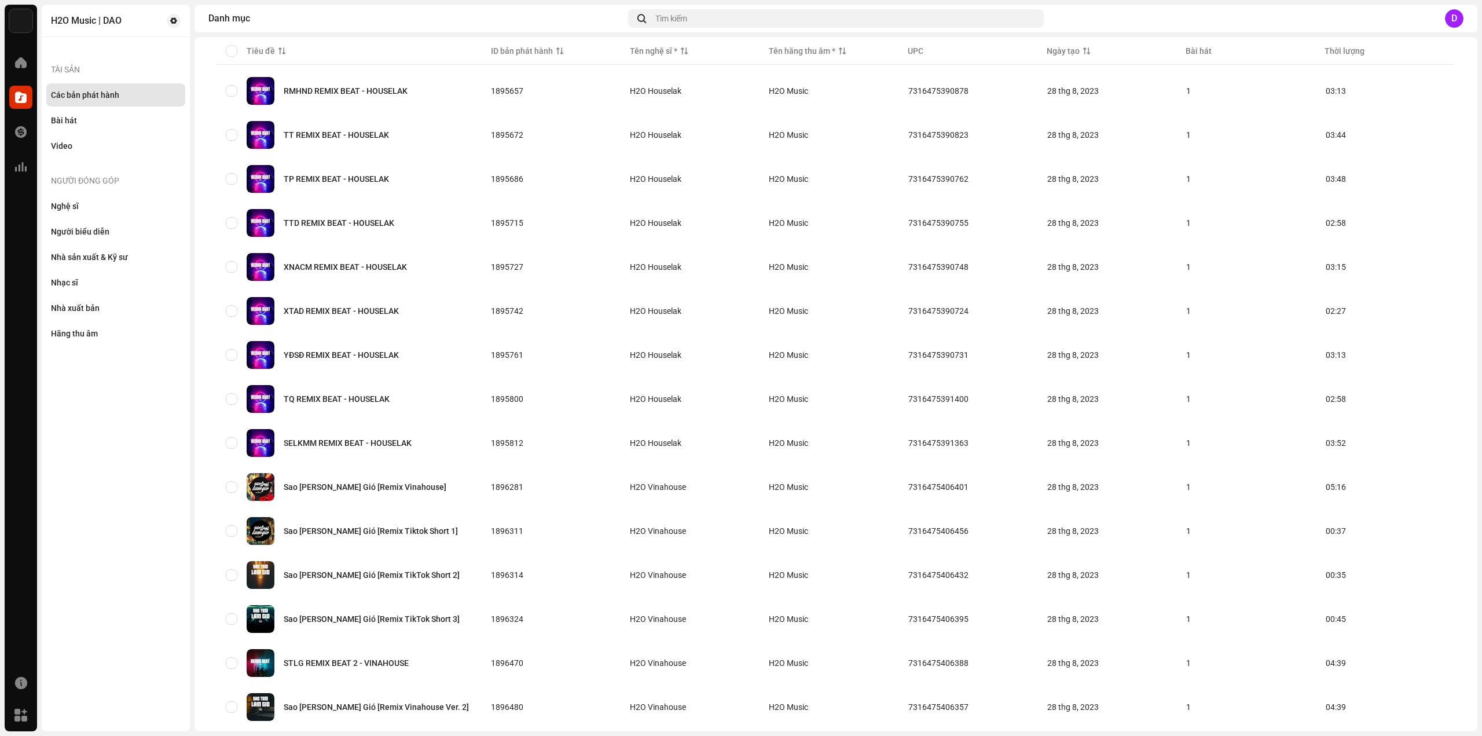
scroll to position [541, 0]
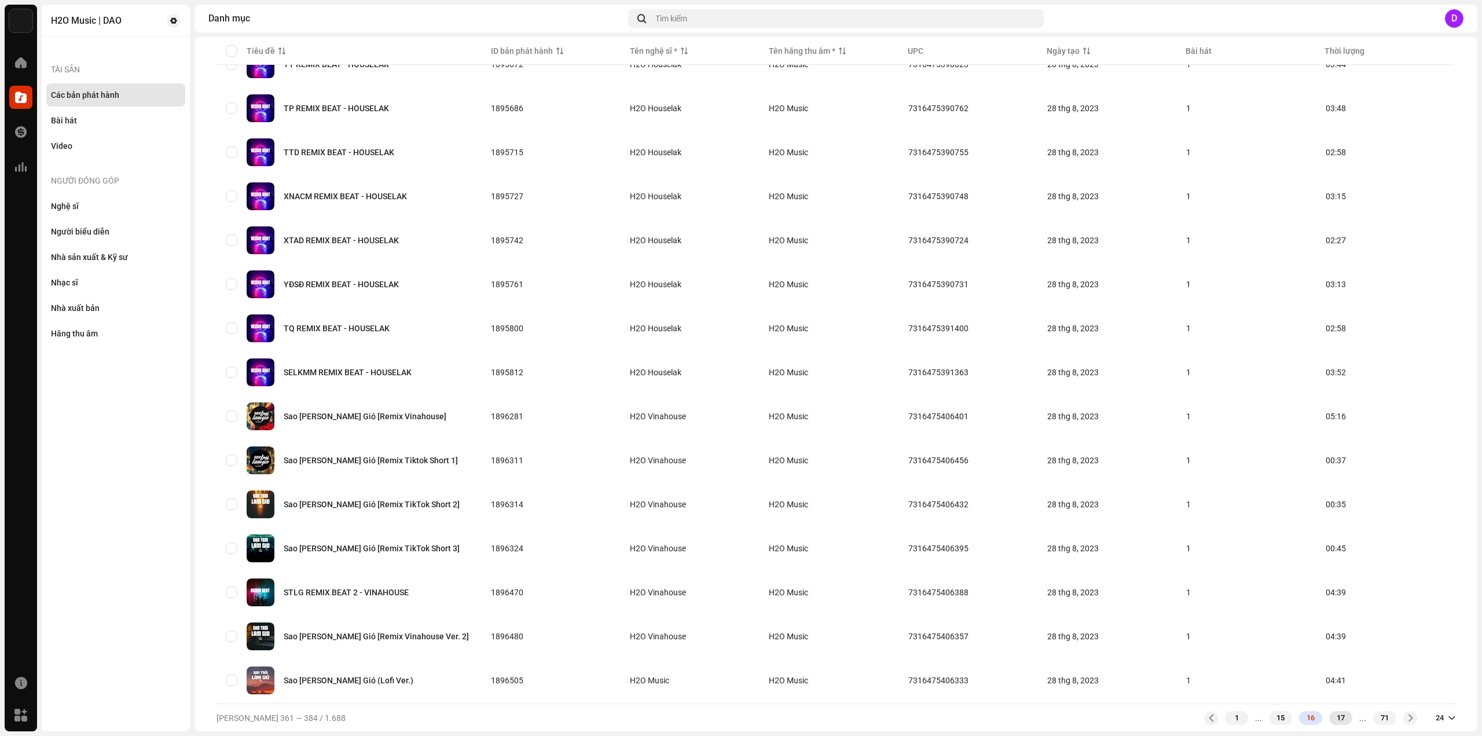
click at [1331, 714] on div "17" at bounding box center [1340, 718] width 23 height 14
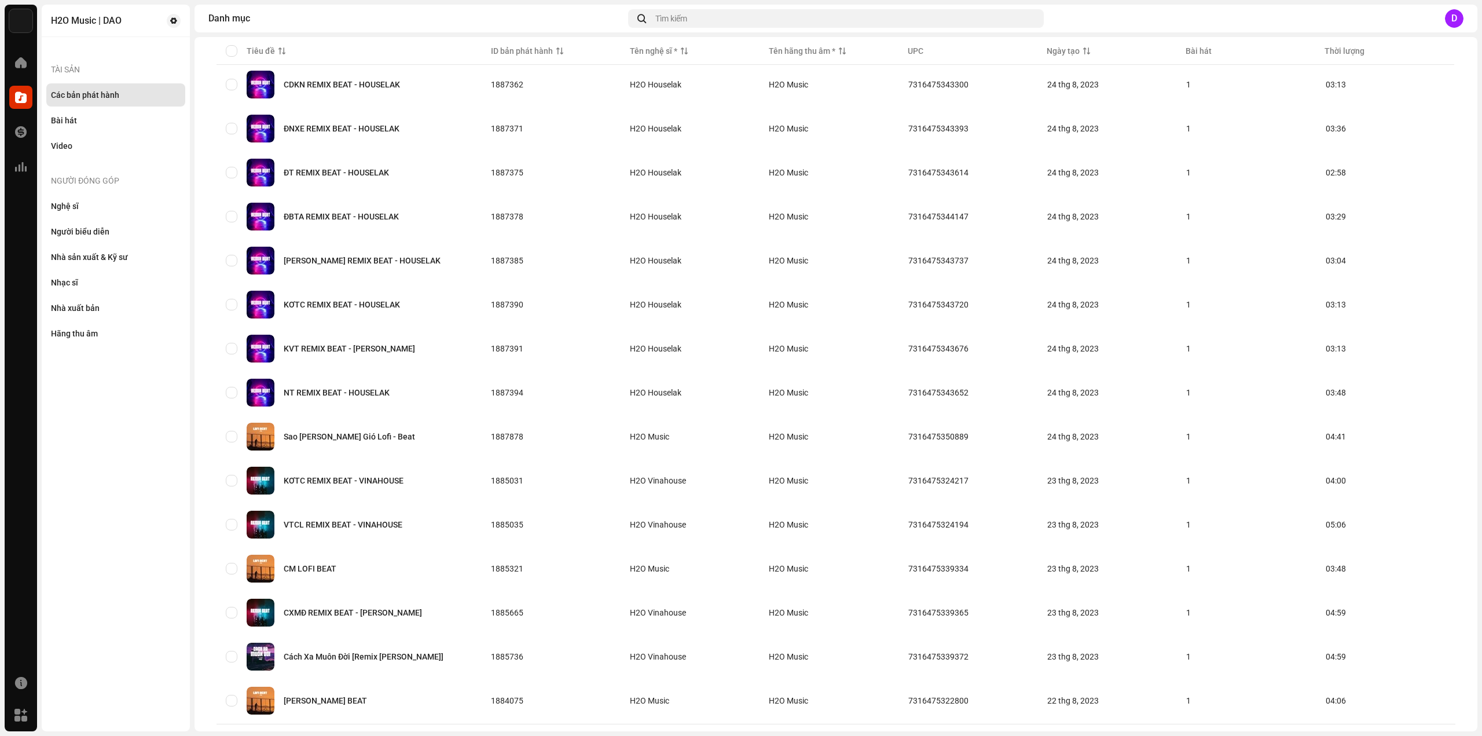
scroll to position [541, 0]
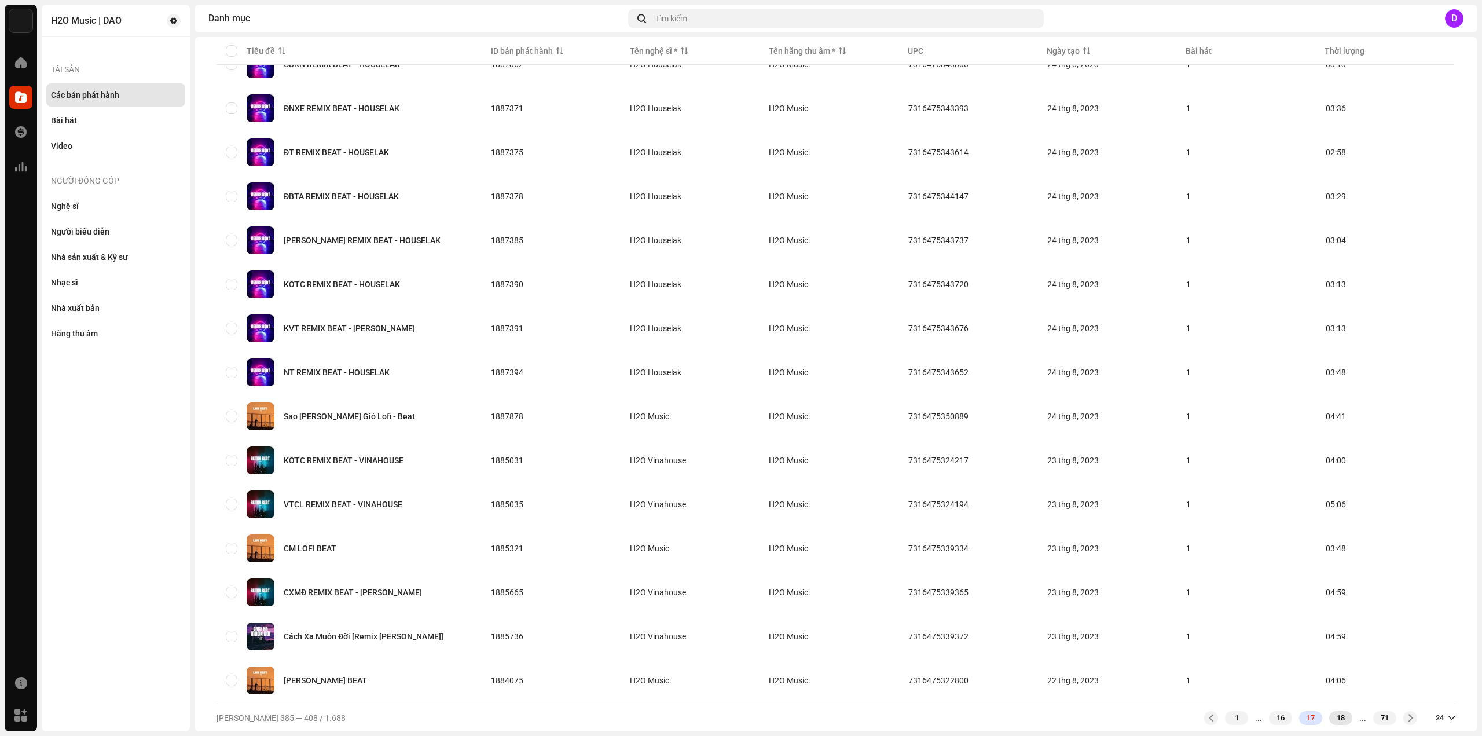
click at [1340, 719] on div "18" at bounding box center [1340, 718] width 23 height 14
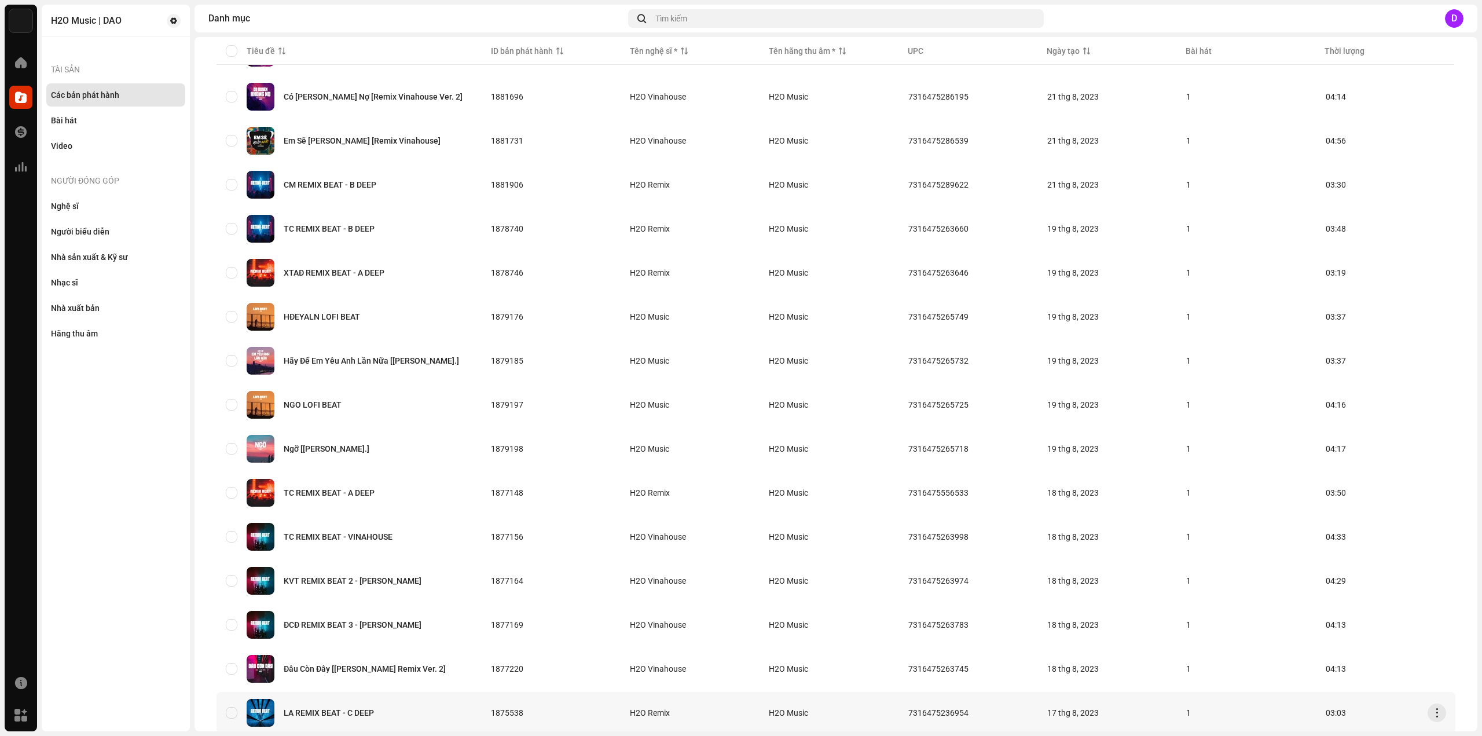
scroll to position [541, 0]
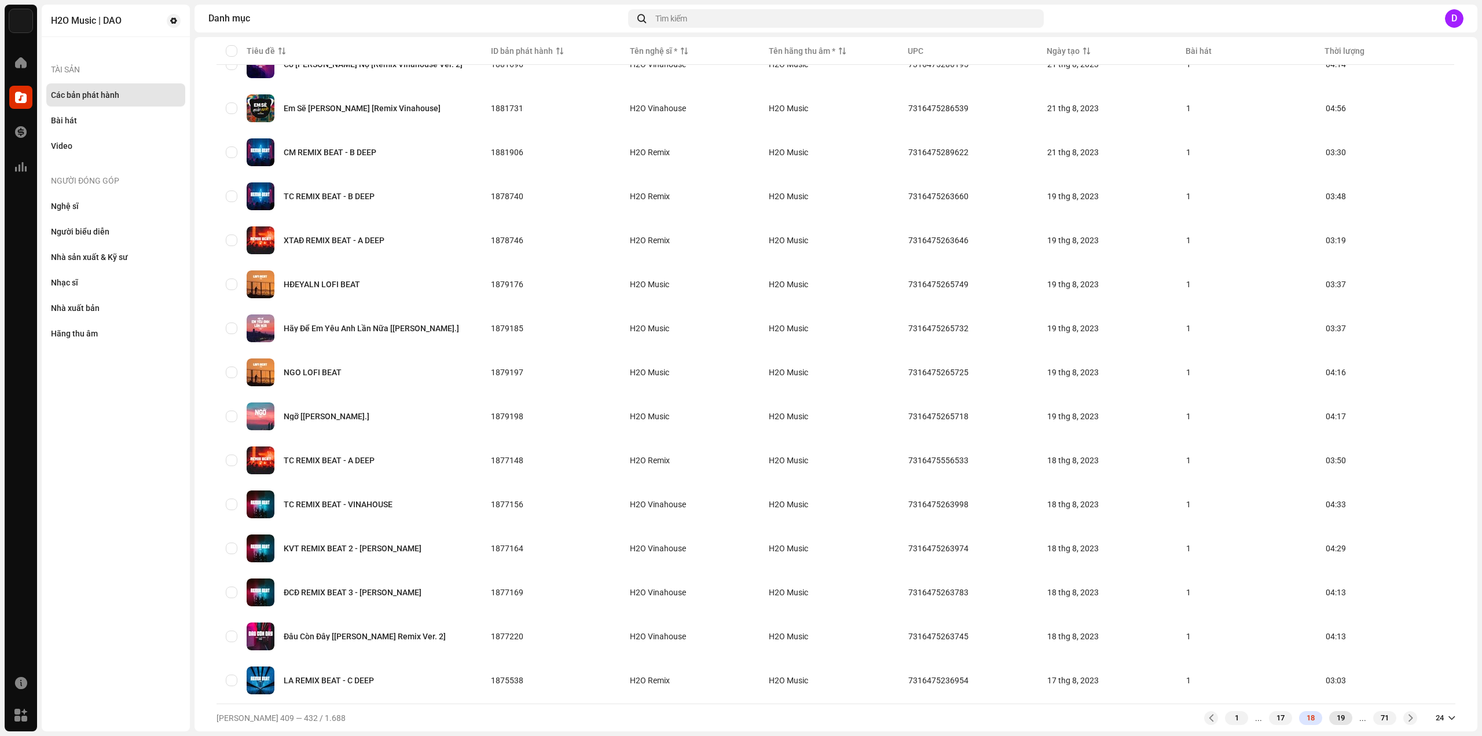
click at [1329, 719] on div "19" at bounding box center [1340, 718] width 23 height 14
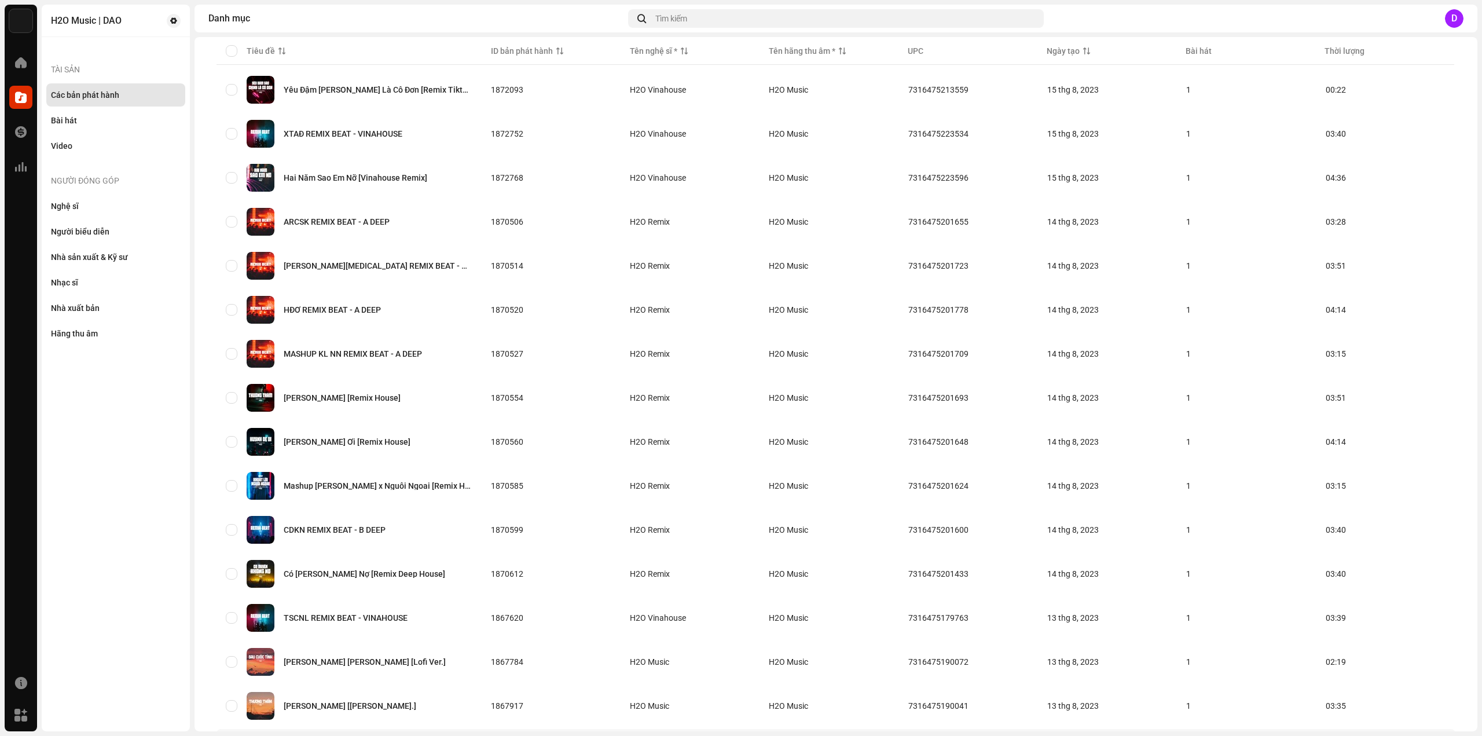
scroll to position [541, 0]
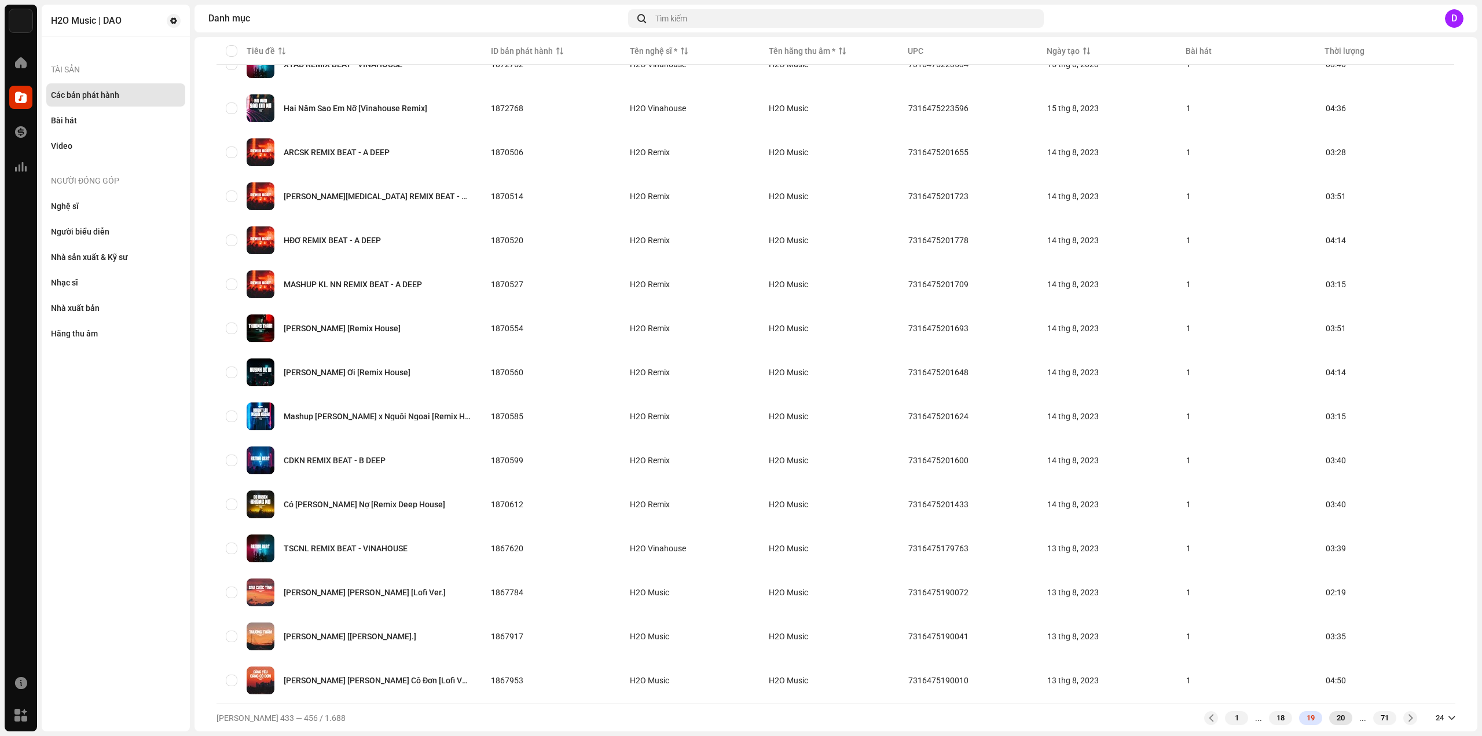
click at [1335, 720] on div "20" at bounding box center [1340, 718] width 23 height 14
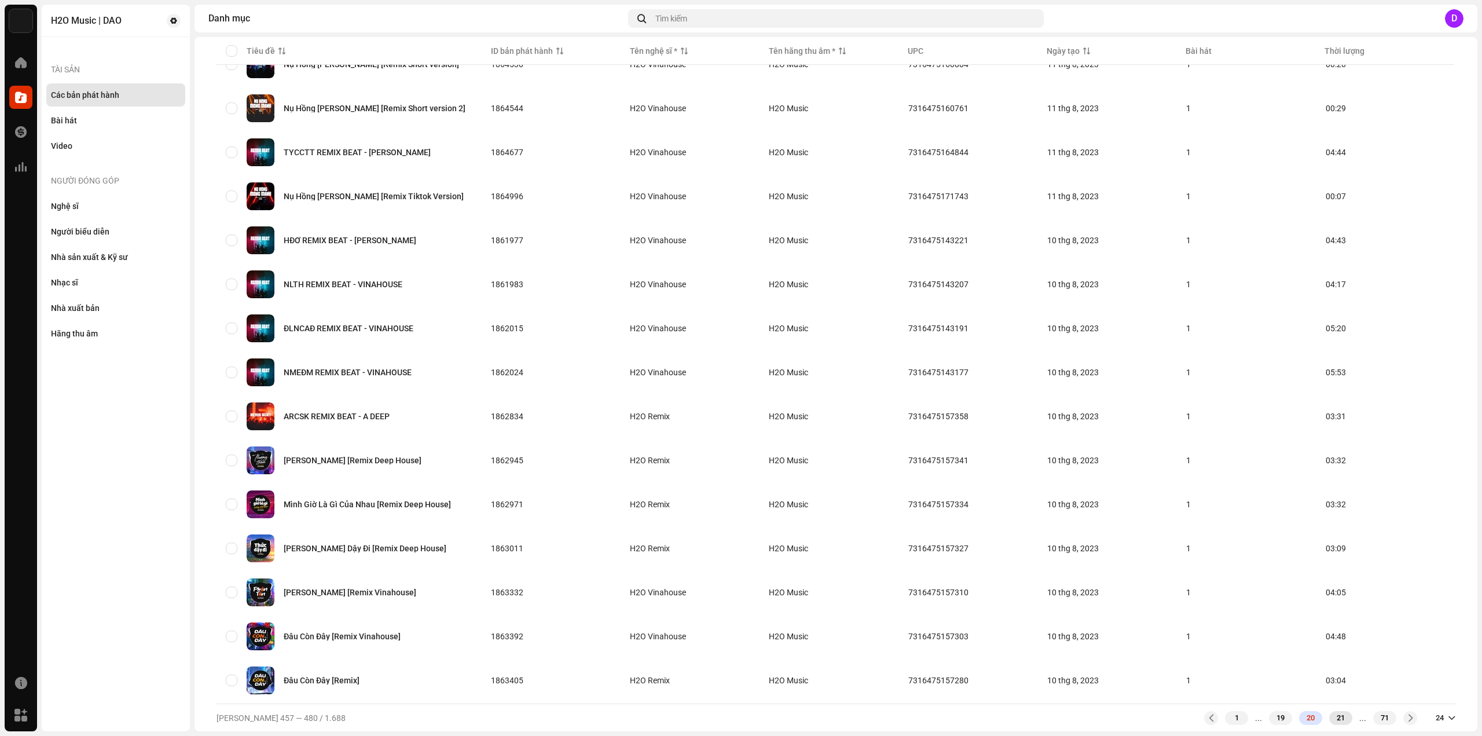
click at [1331, 716] on div "21" at bounding box center [1340, 718] width 23 height 14
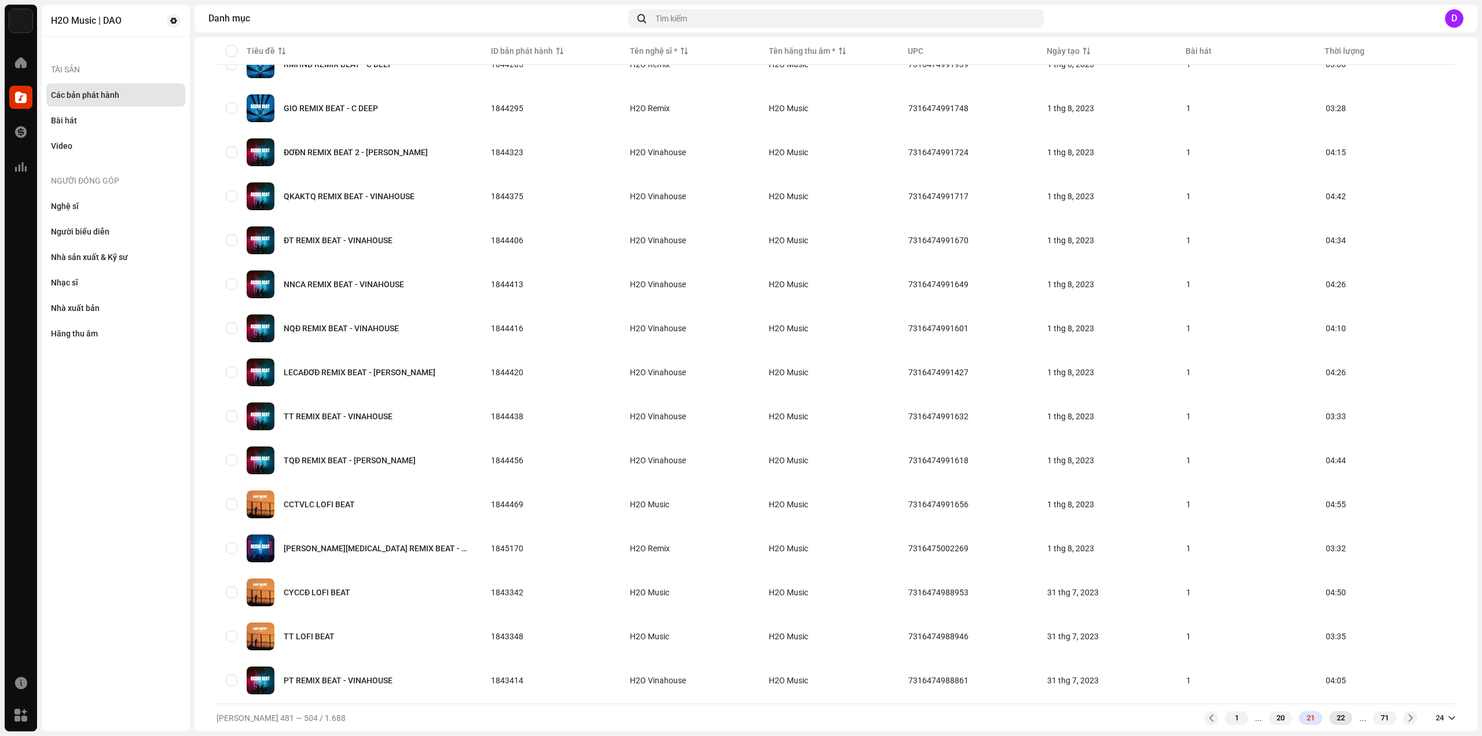
click at [1329, 718] on div "22" at bounding box center [1340, 718] width 23 height 14
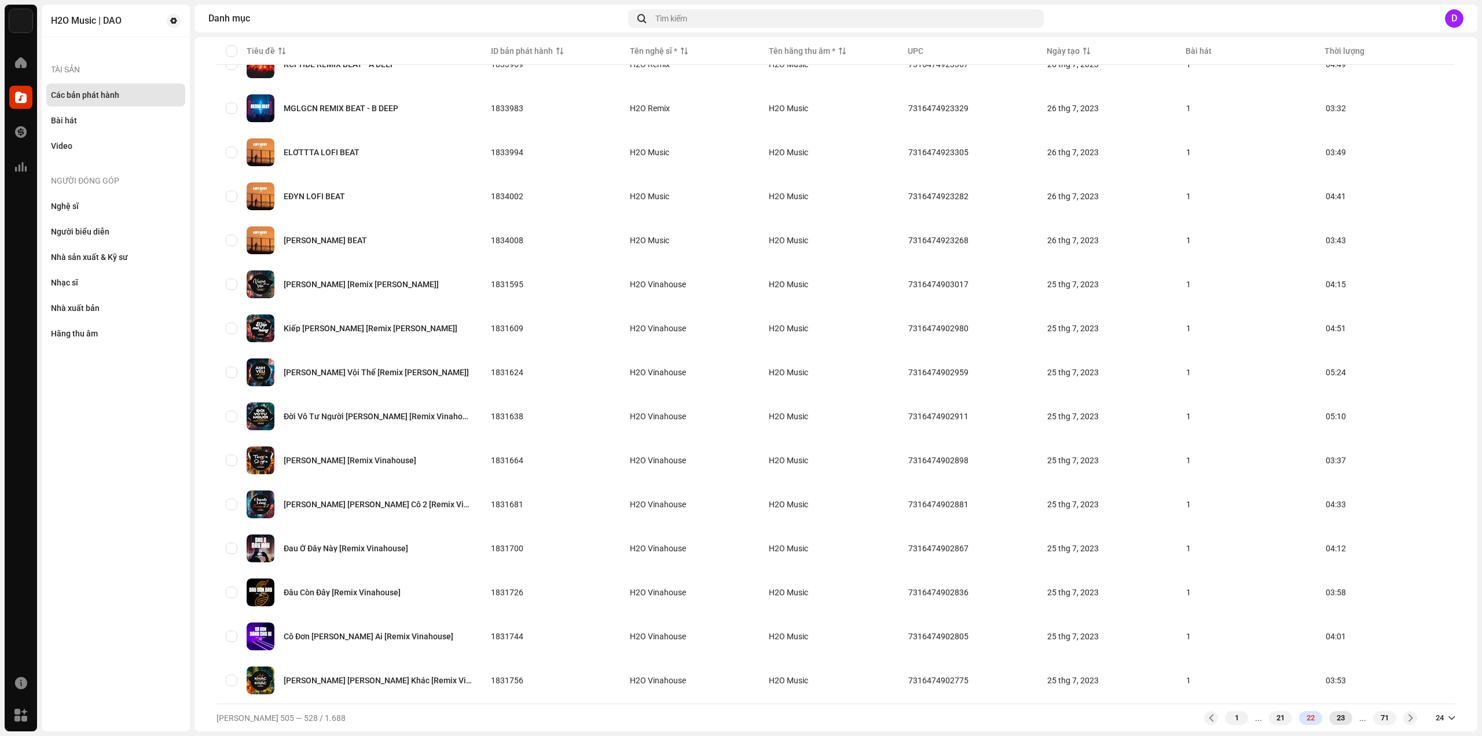
click at [1342, 720] on div "23" at bounding box center [1340, 718] width 23 height 14
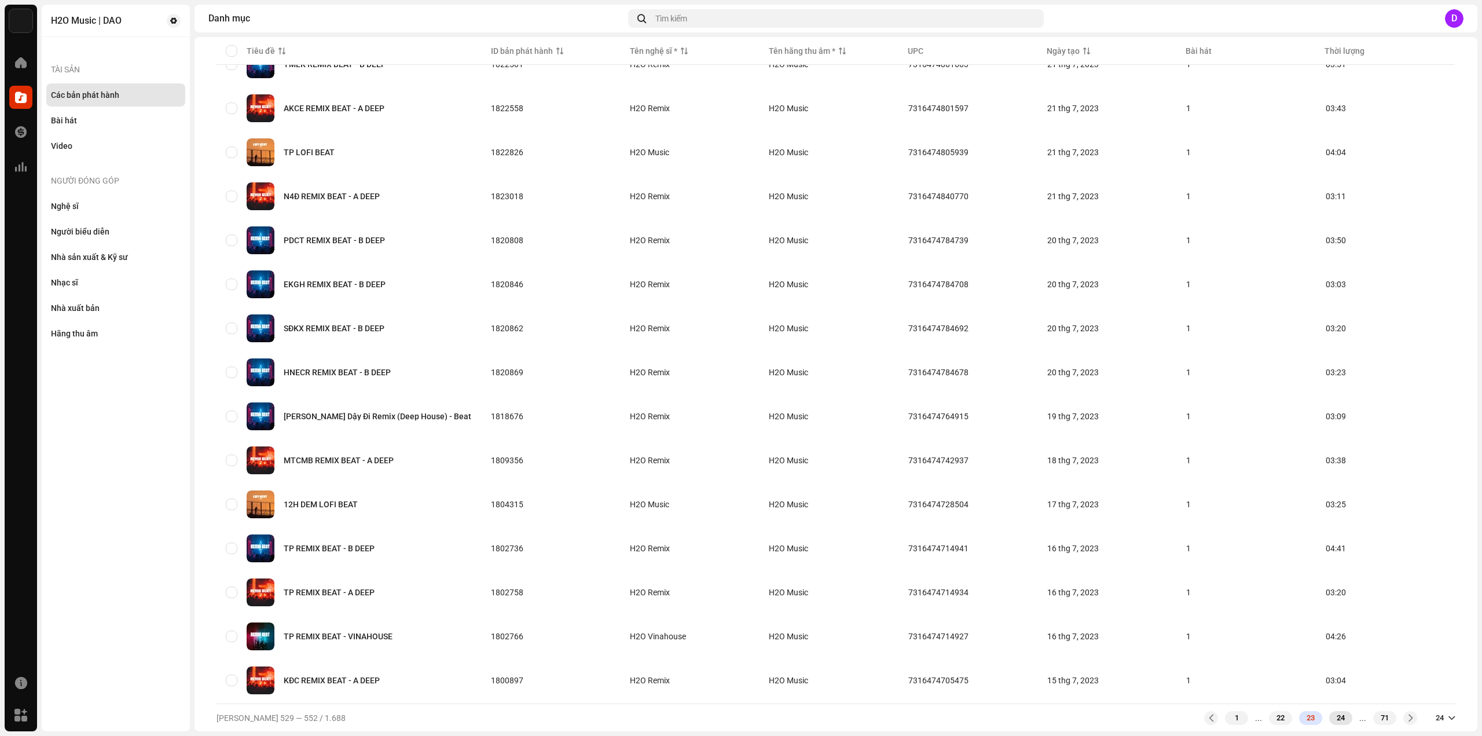
click at [1335, 720] on div "24" at bounding box center [1340, 718] width 23 height 14
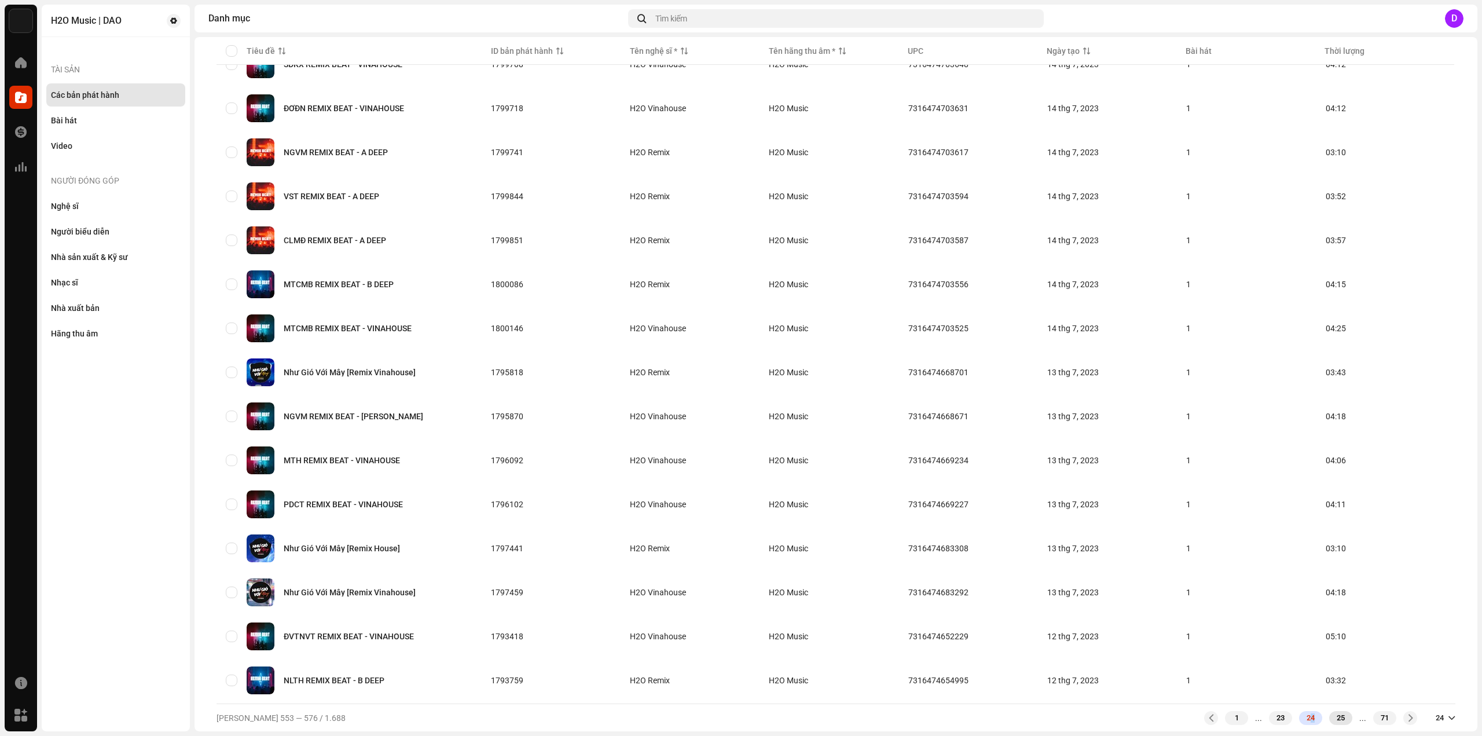
click at [1337, 722] on div "25" at bounding box center [1340, 718] width 23 height 14
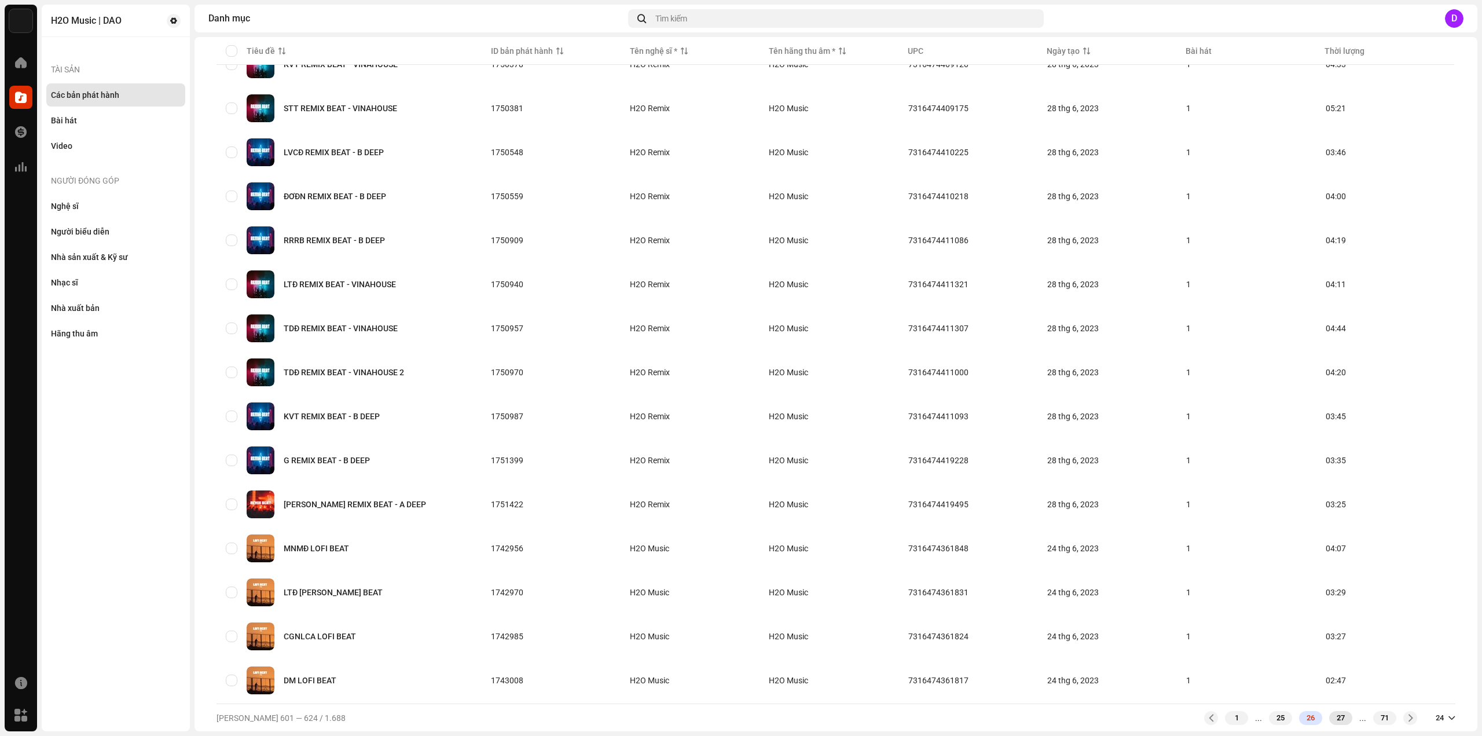
click at [1333, 714] on div "27" at bounding box center [1340, 718] width 23 height 14
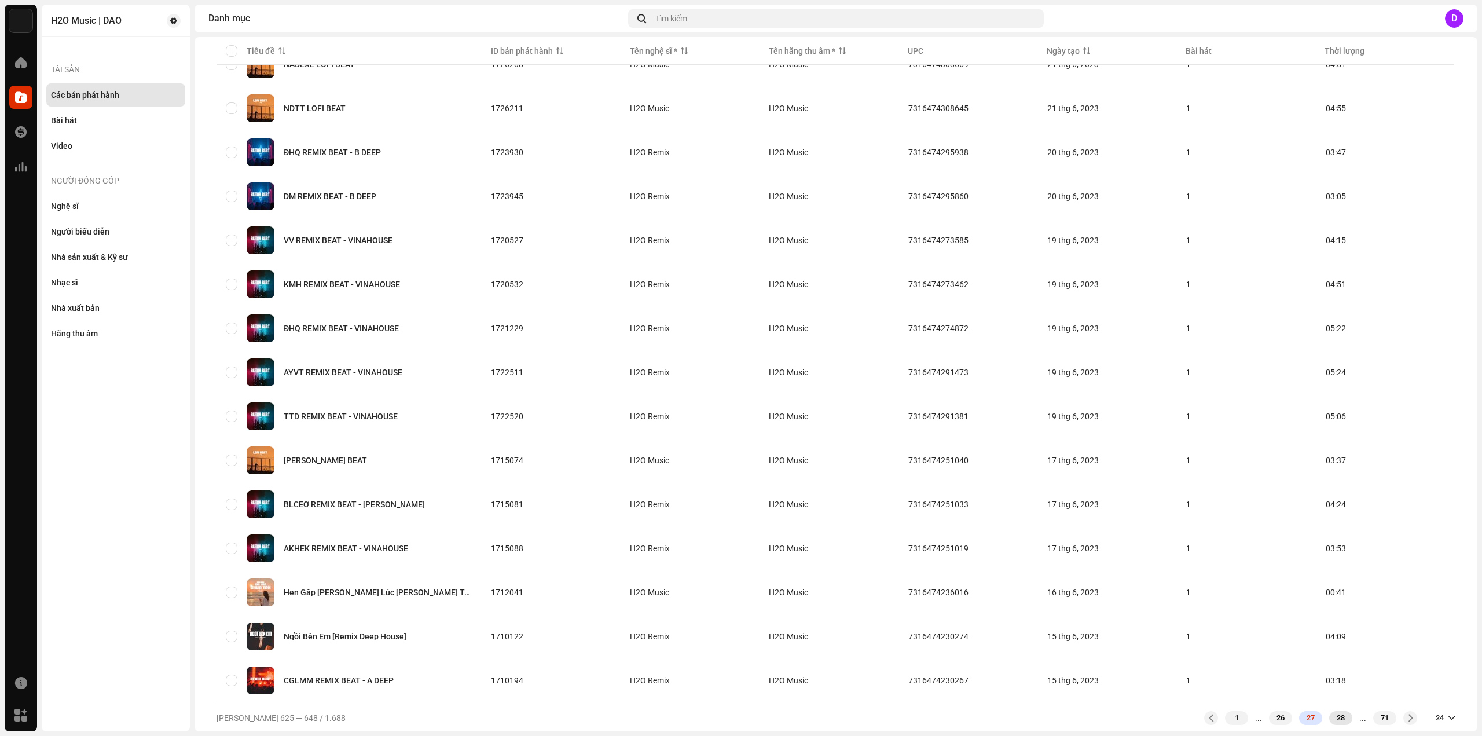
click at [1334, 720] on div "28" at bounding box center [1340, 718] width 23 height 14
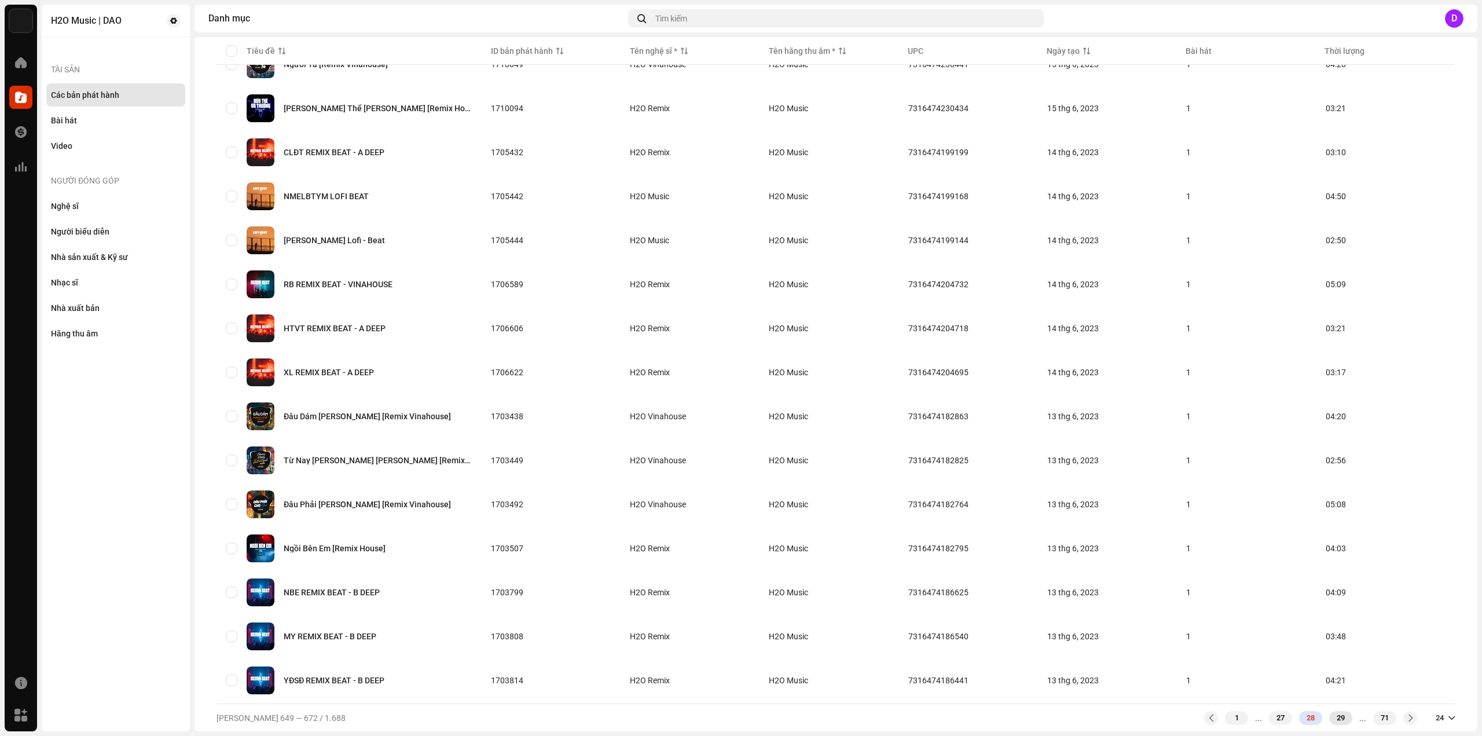
click at [1329, 716] on div "29" at bounding box center [1340, 718] width 23 height 14
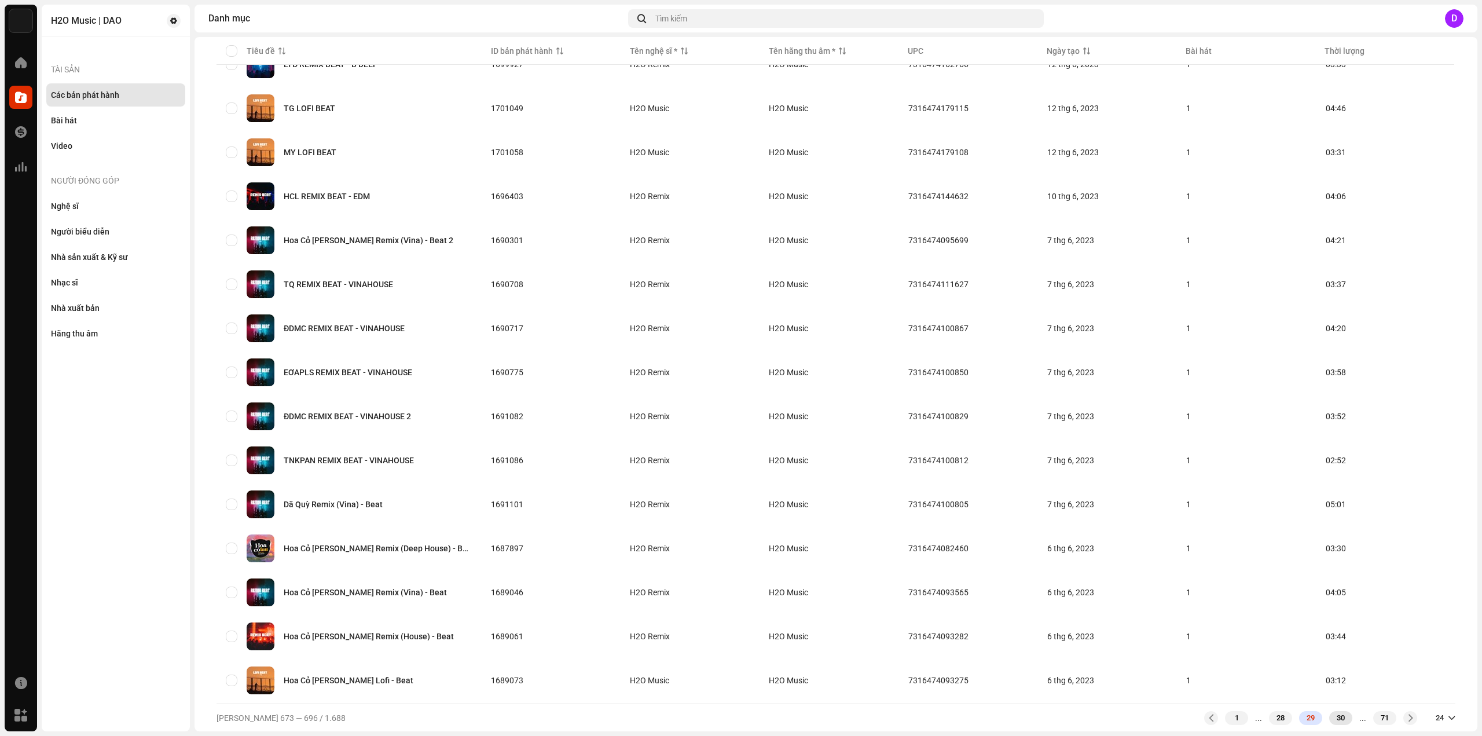
click at [1329, 716] on div "30" at bounding box center [1340, 718] width 23 height 14
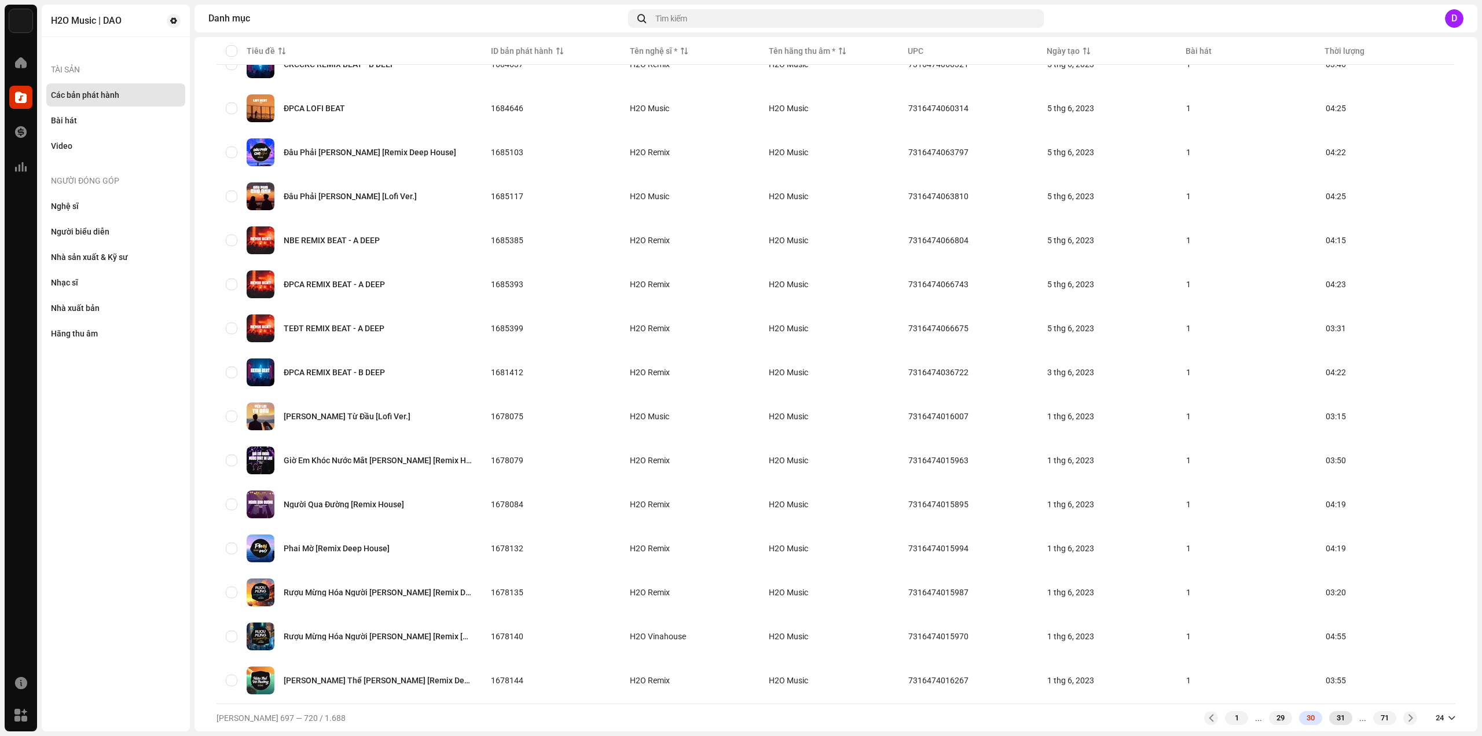
click at [1332, 715] on div "31" at bounding box center [1340, 718] width 23 height 14
